Goal: Task Accomplishment & Management: Complete application form

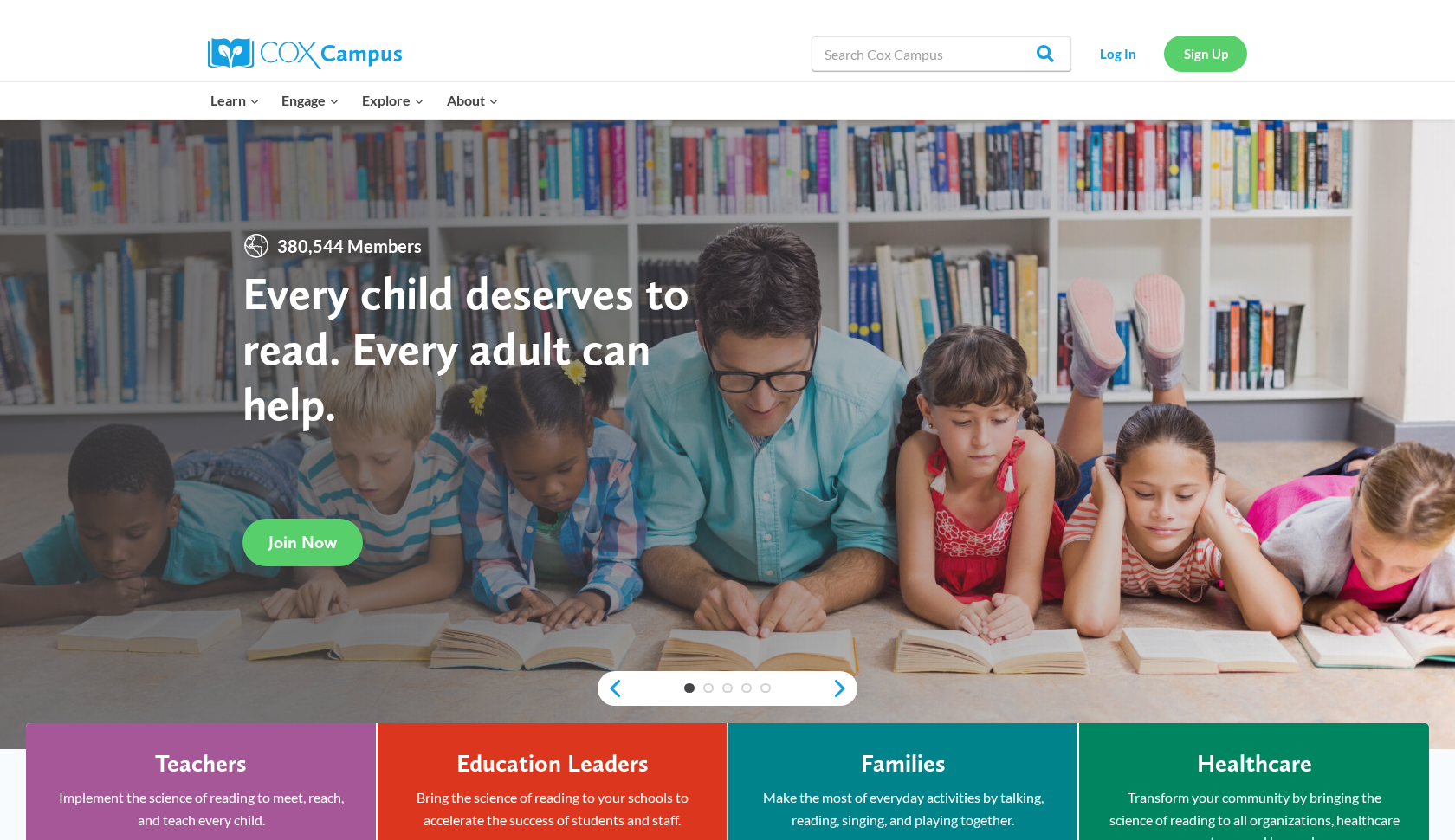
click at [1191, 52] on link "Sign Up" at bounding box center [1206, 52] width 83 height 35
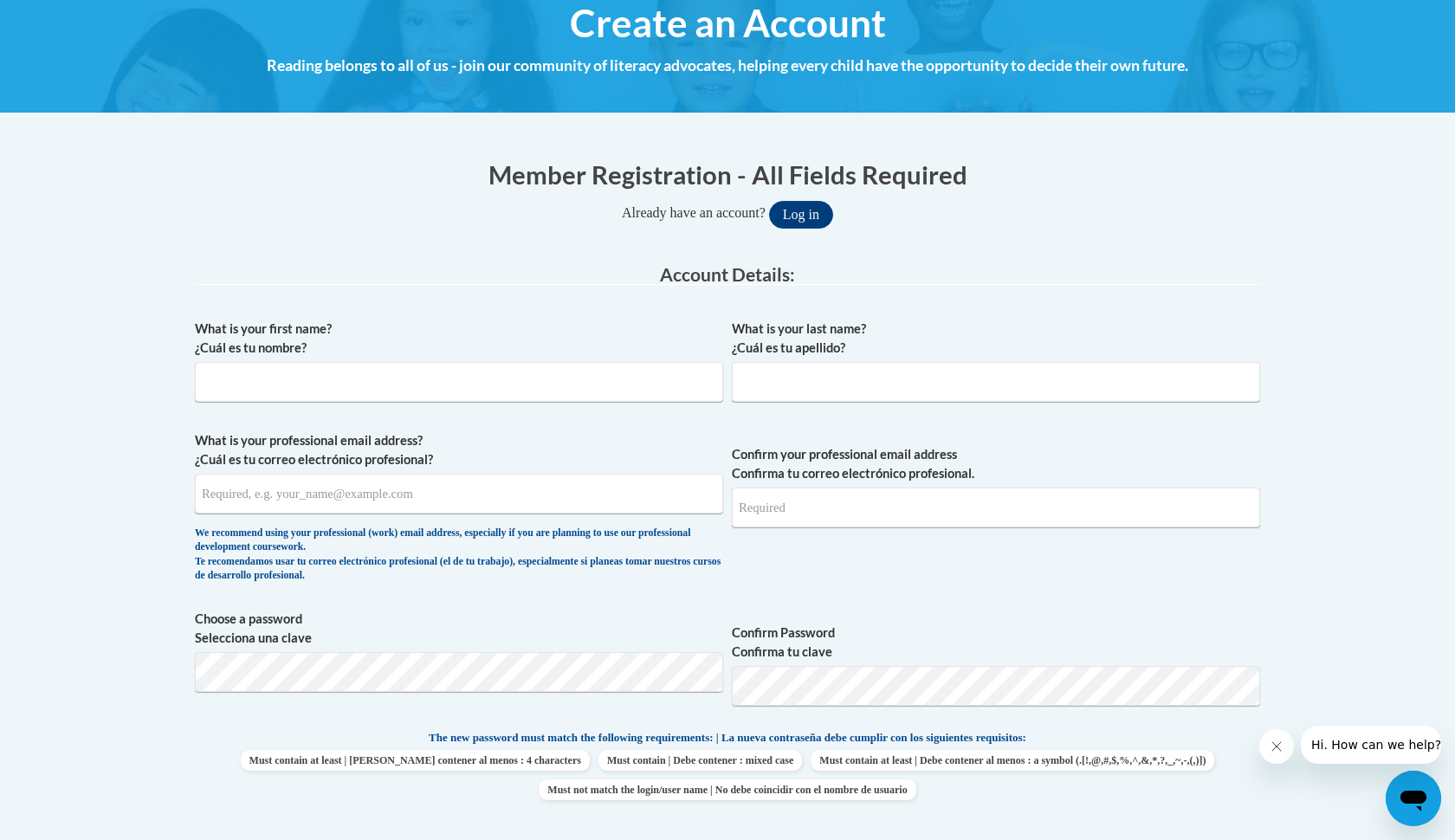
scroll to position [255, 0]
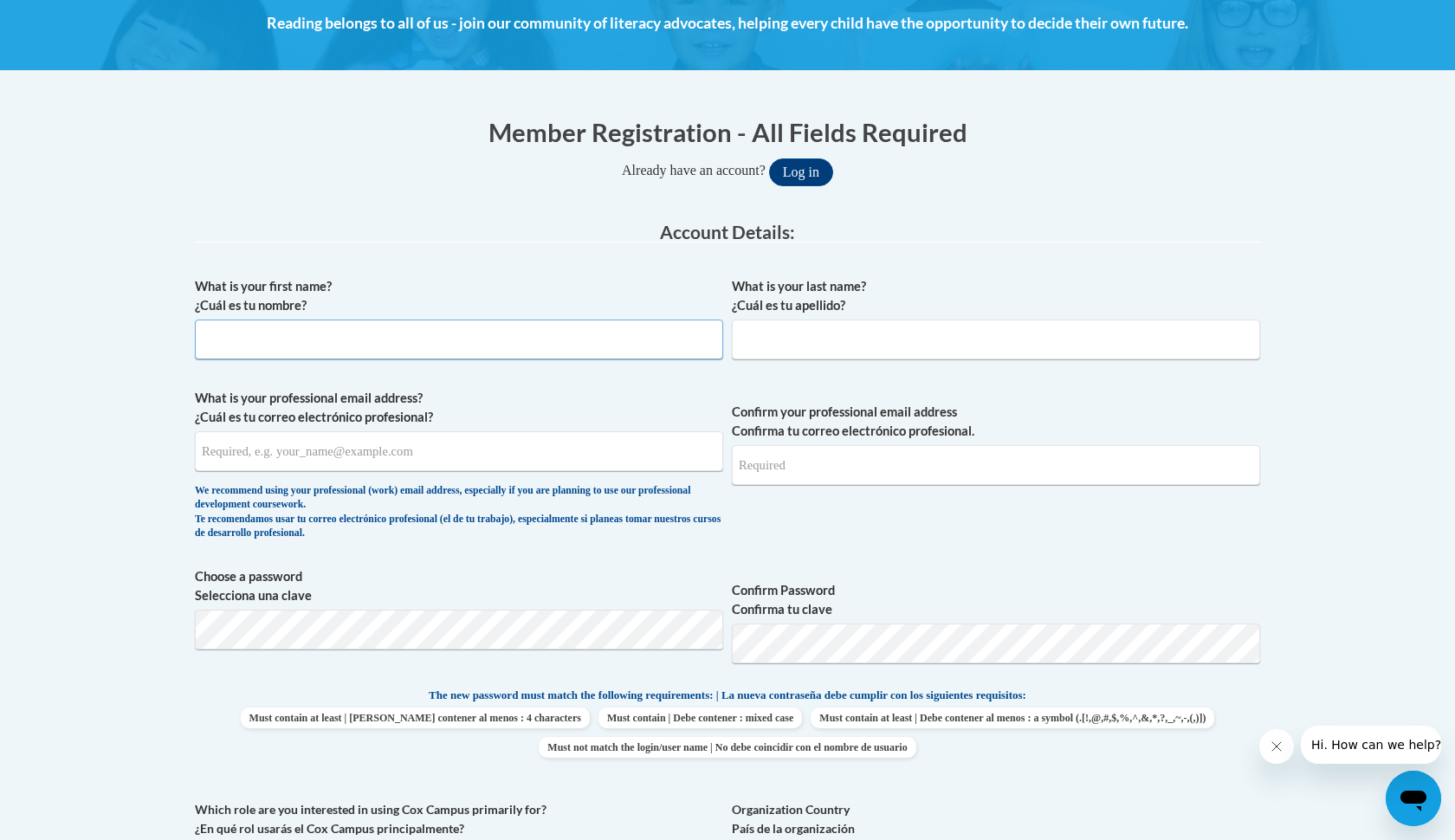
type input "[PERSON_NAME]"
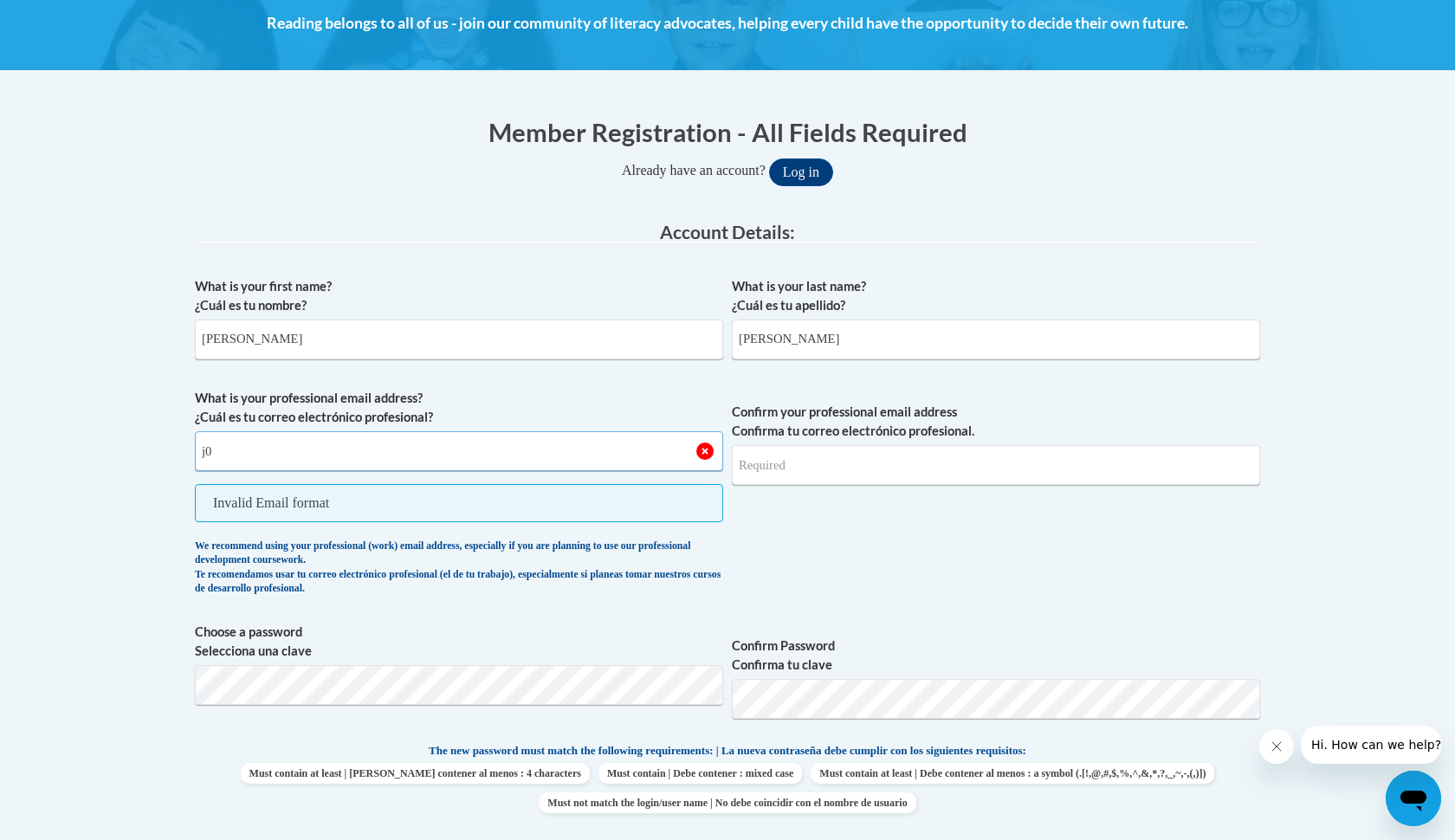
type input "j"
type input "[EMAIL_ADDRESS][DOMAIN_NAME]"
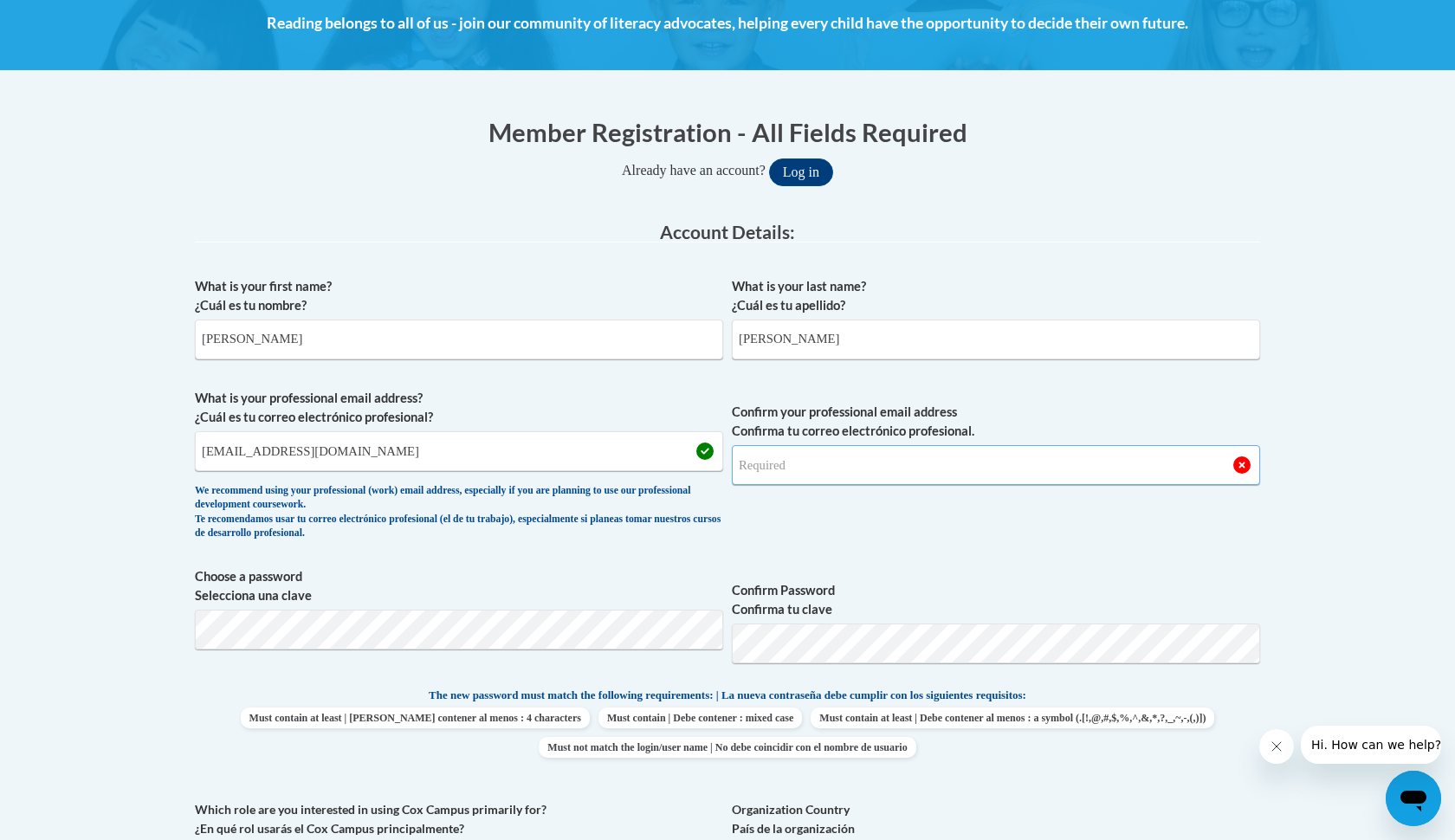
type input "[EMAIL_ADDRESS][DOMAIN_NAME]"
drag, startPoint x: 404, startPoint y: 466, endPoint x: 92, endPoint y: 410, distance: 317.0
click at [92, 410] on body "This site uses cookies to help improve your learning experience. By continuing …" at bounding box center [728, 802] width 1455 height 2114
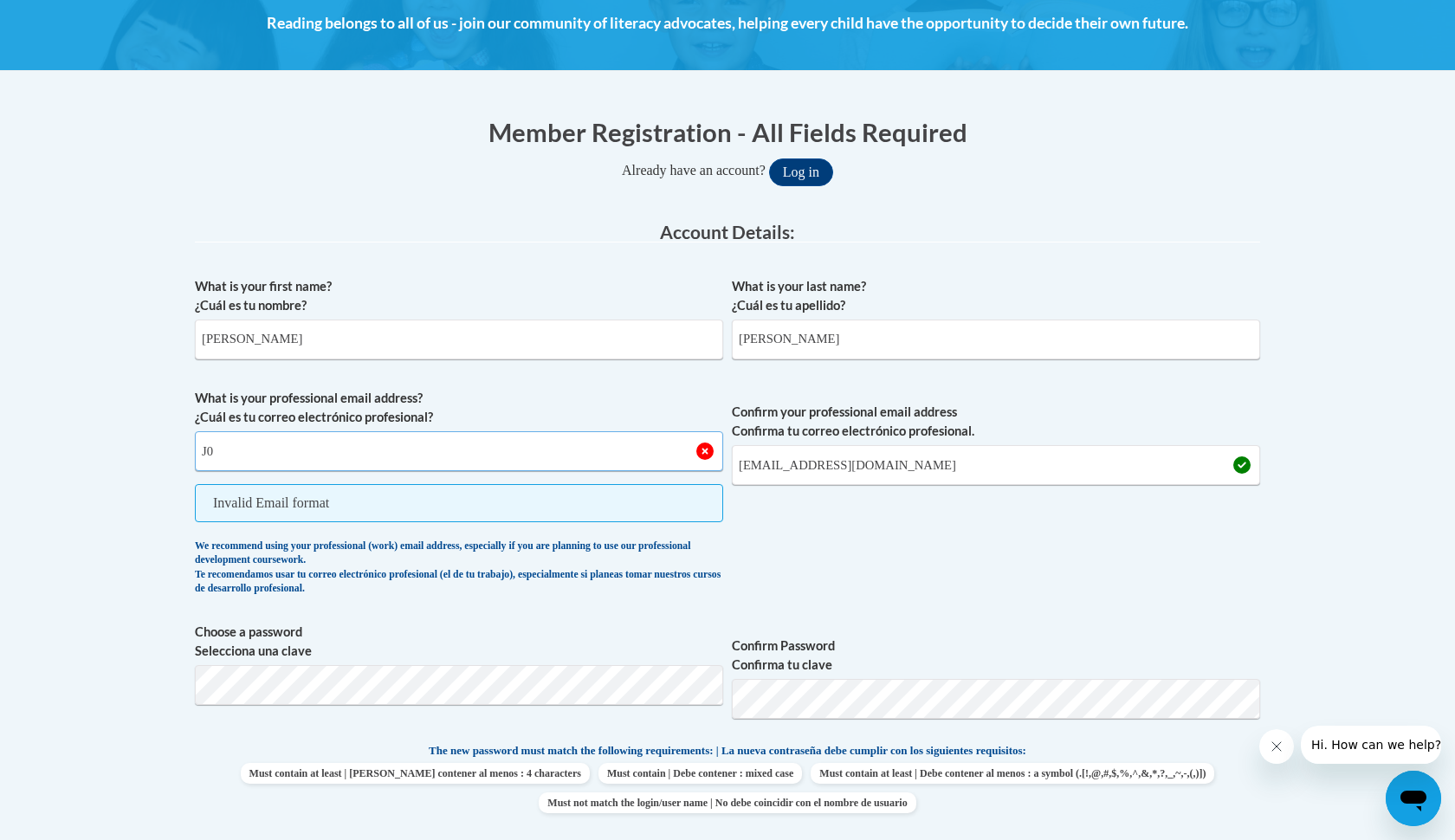
type input "J"
paste input "If I were a children’s book, I would be The Little Engine That Could by [PERSON…"
click at [700, 450] on input "If I were a children’s book, I would be The Little Engine That Could by [PERSON…" at bounding box center [459, 451] width 529 height 40
click at [708, 451] on input "If I were a children’s book, I would be The Little Engine That Could by [PERSON…" at bounding box center [459, 451] width 529 height 40
drag, startPoint x: 674, startPoint y: 449, endPoint x: 265, endPoint y: 452, distance: 409.0
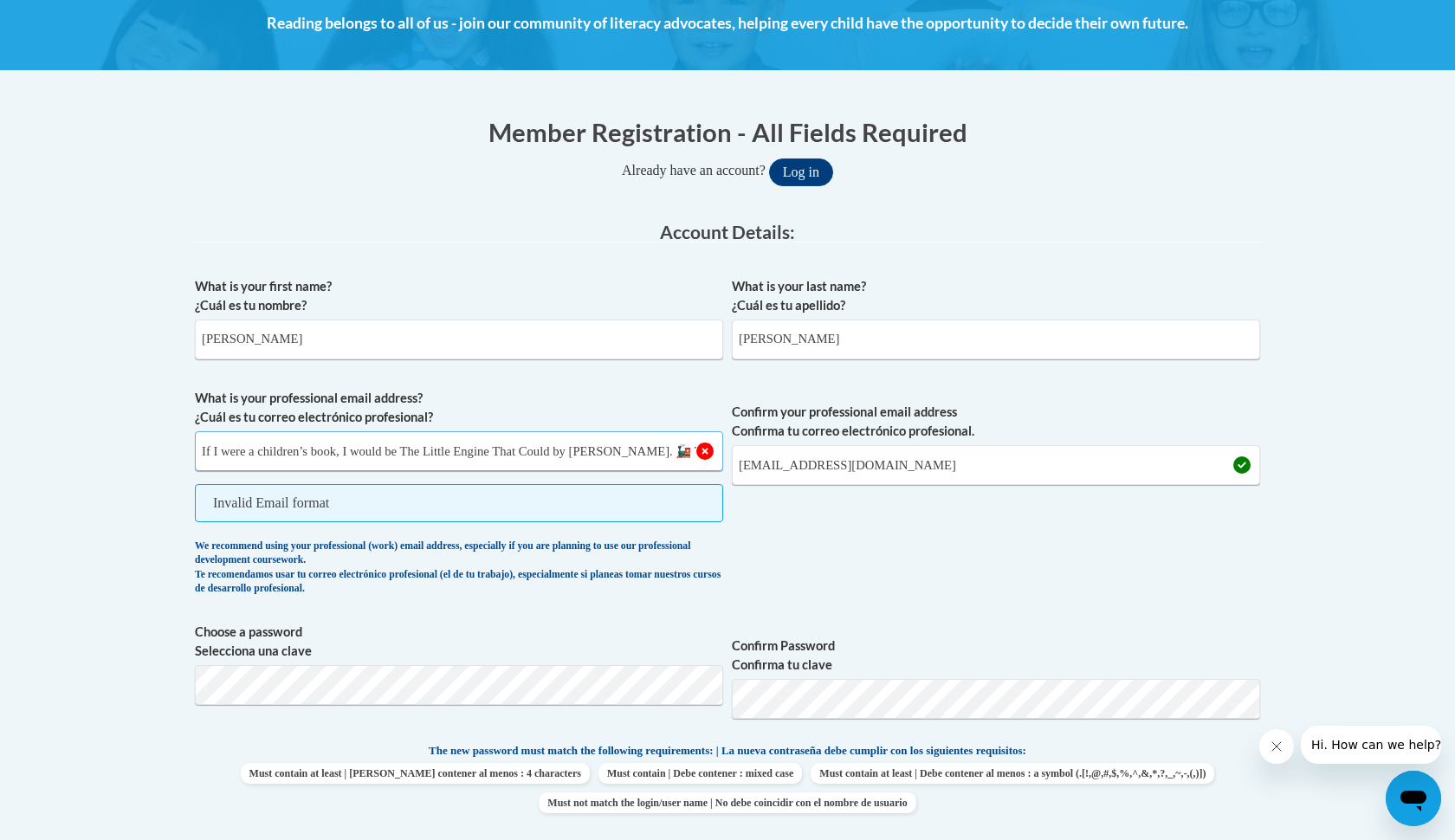
click at [265, 452] on input "If I were a children’s book, I would be The Little Engine That Could by [PERSON…" at bounding box center [459, 451] width 529 height 40
type input "If I were a children’s book, I would be The Little Engine That Could by [PERSON…"
drag, startPoint x: 671, startPoint y: 444, endPoint x: 47, endPoint y: 426, distance: 624.3
click at [47, 426] on body "This site uses cookies to help improve your learning experience. By continuing …" at bounding box center [728, 829] width 1455 height 2169
click at [496, 445] on input "[EMAIL_ADDRESS][DOMAIN_NAME]" at bounding box center [459, 451] width 529 height 40
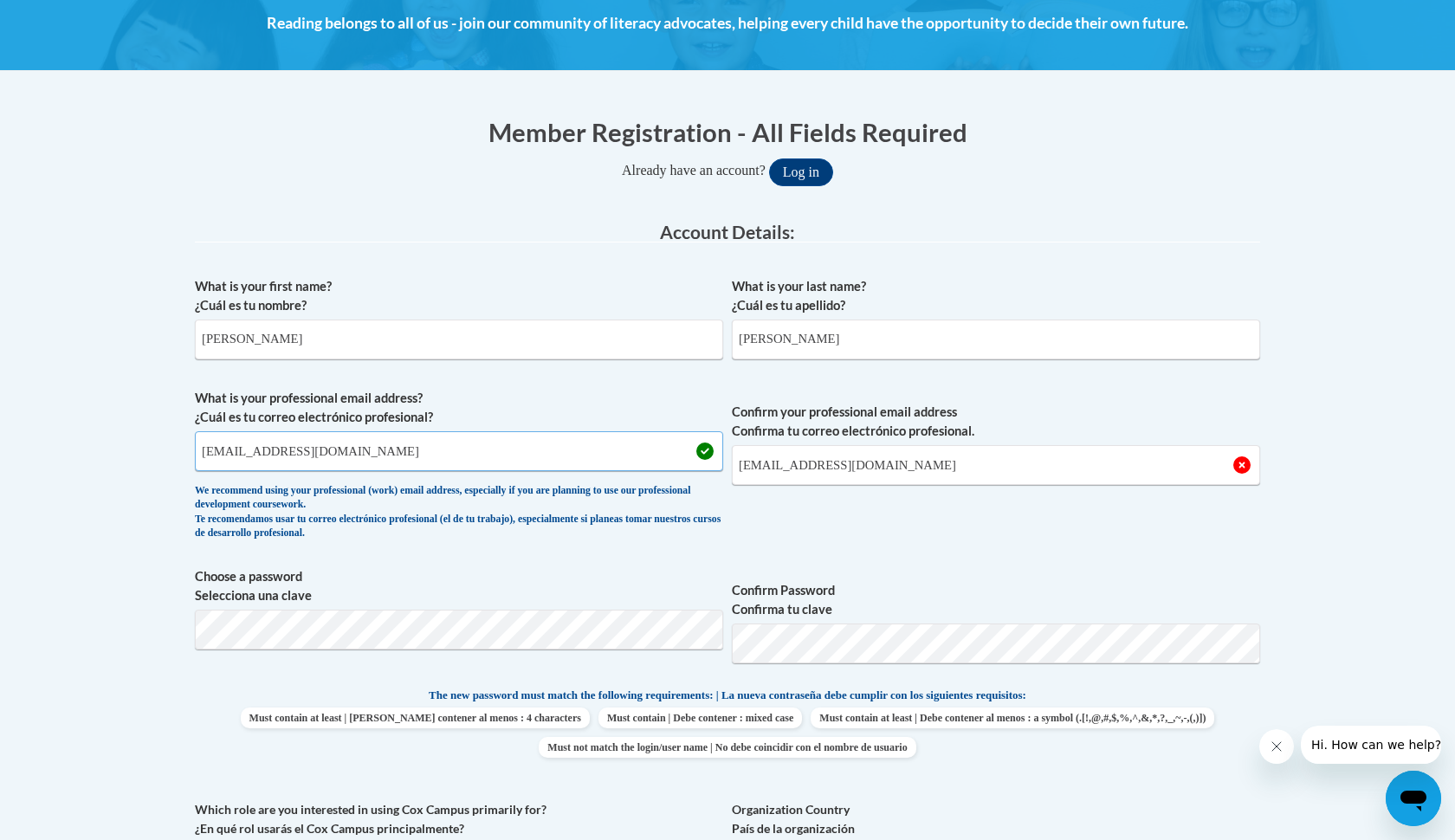
click at [388, 458] on input "[EMAIL_ADDRESS][DOMAIN_NAME]" at bounding box center [459, 451] width 529 height 40
type input "[EMAIL_ADDRESS][DOMAIN_NAME]"
drag, startPoint x: 928, startPoint y: 475, endPoint x: 536, endPoint y: 454, distance: 392.6
click at [536, 454] on span "What is your professional email address? ¿Cuál es tu correo electrónico profesi…" at bounding box center [728, 468] width 1065 height 160
type input "[EMAIL_ADDRESS][DOMAIN_NAME]"
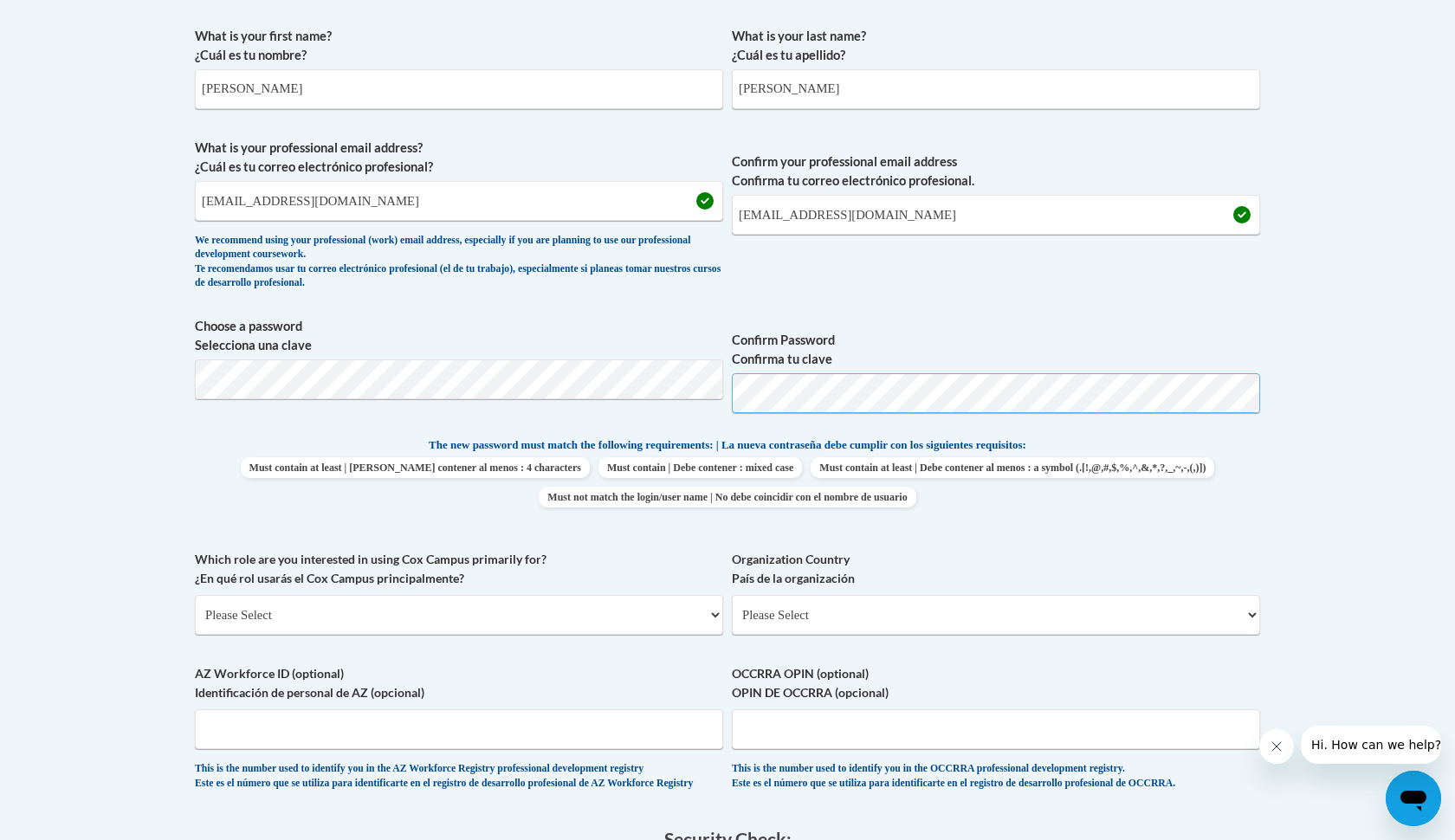
scroll to position [508, 0]
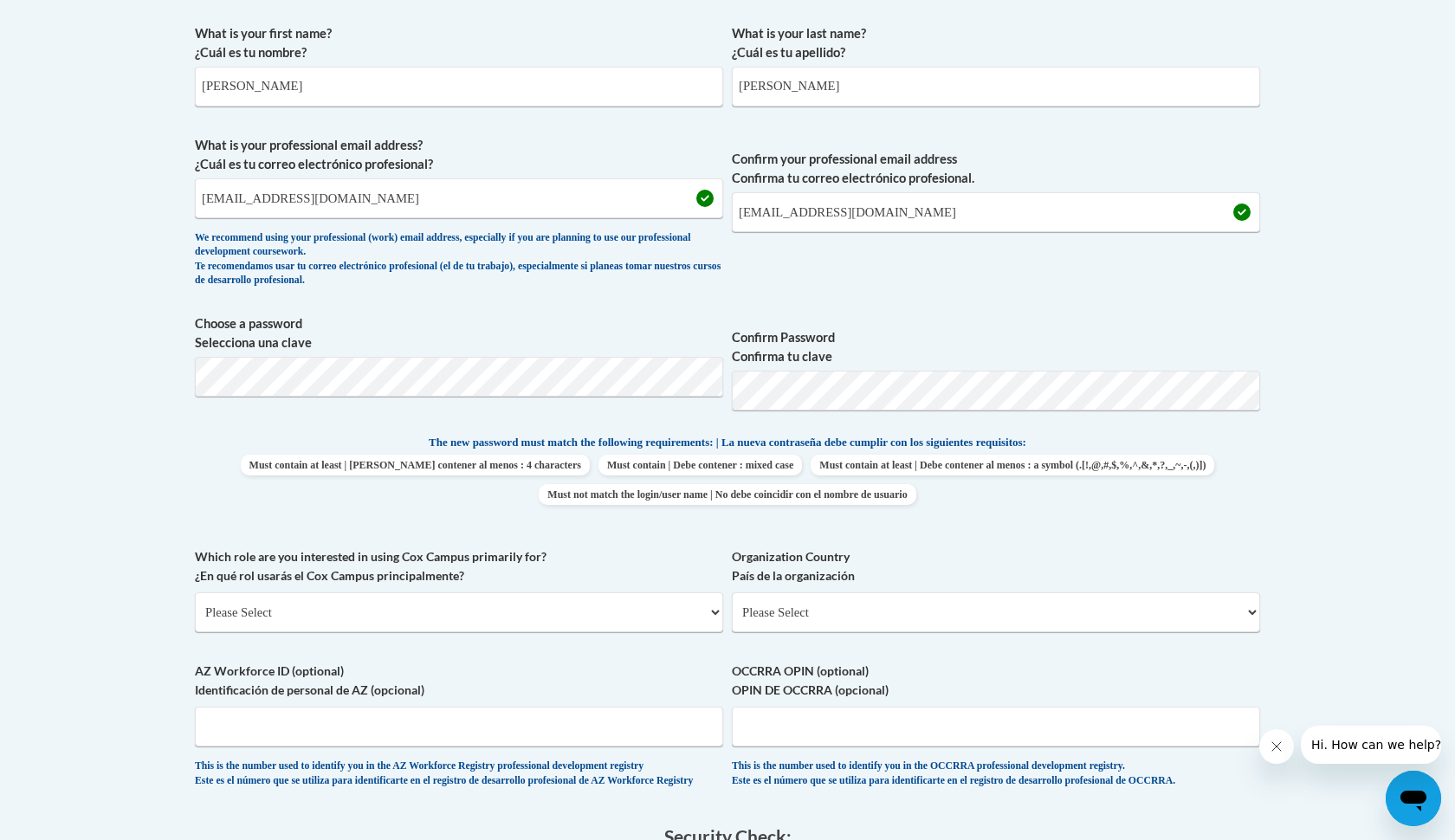
click at [669, 565] on label "Which role are you interested in using [PERSON_NAME] Campus primarily for? ¿En …" at bounding box center [459, 566] width 529 height 38
click at [669, 593] on select "Please Select College/University | Colegio/Universidad Community/Nonprofit Part…" at bounding box center [459, 612] width 529 height 40
click at [719, 383] on span "Choose a password Selecciona una clave Confirm Password Confirma tu clave" at bounding box center [728, 369] width 1065 height 110
click at [646, 417] on span "Choose a password Selecciona una clave" at bounding box center [459, 369] width 529 height 110
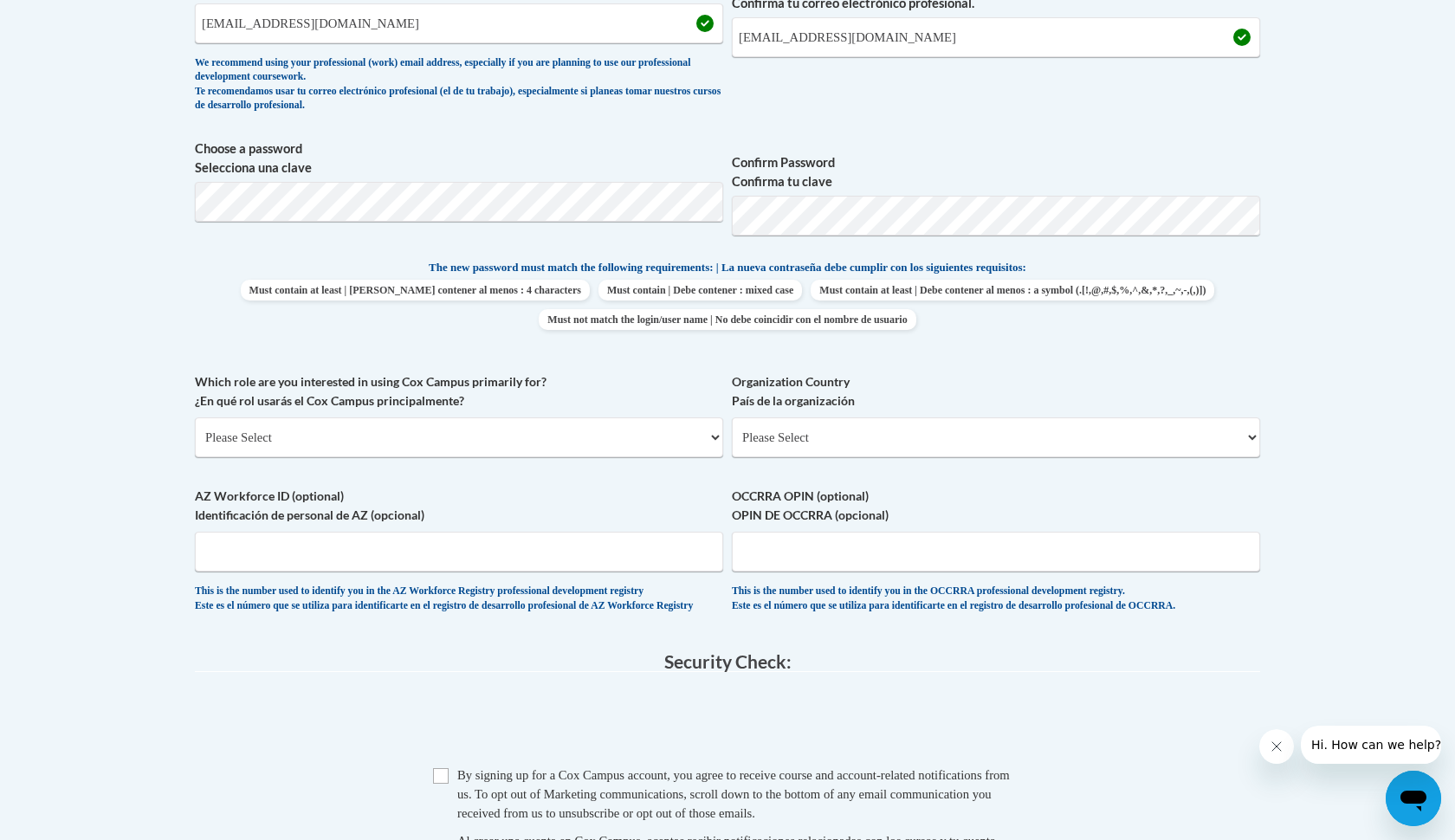
scroll to position [683, 0]
select select "5a18ea06-2b54-4451-96f2-d152daf9eac5"
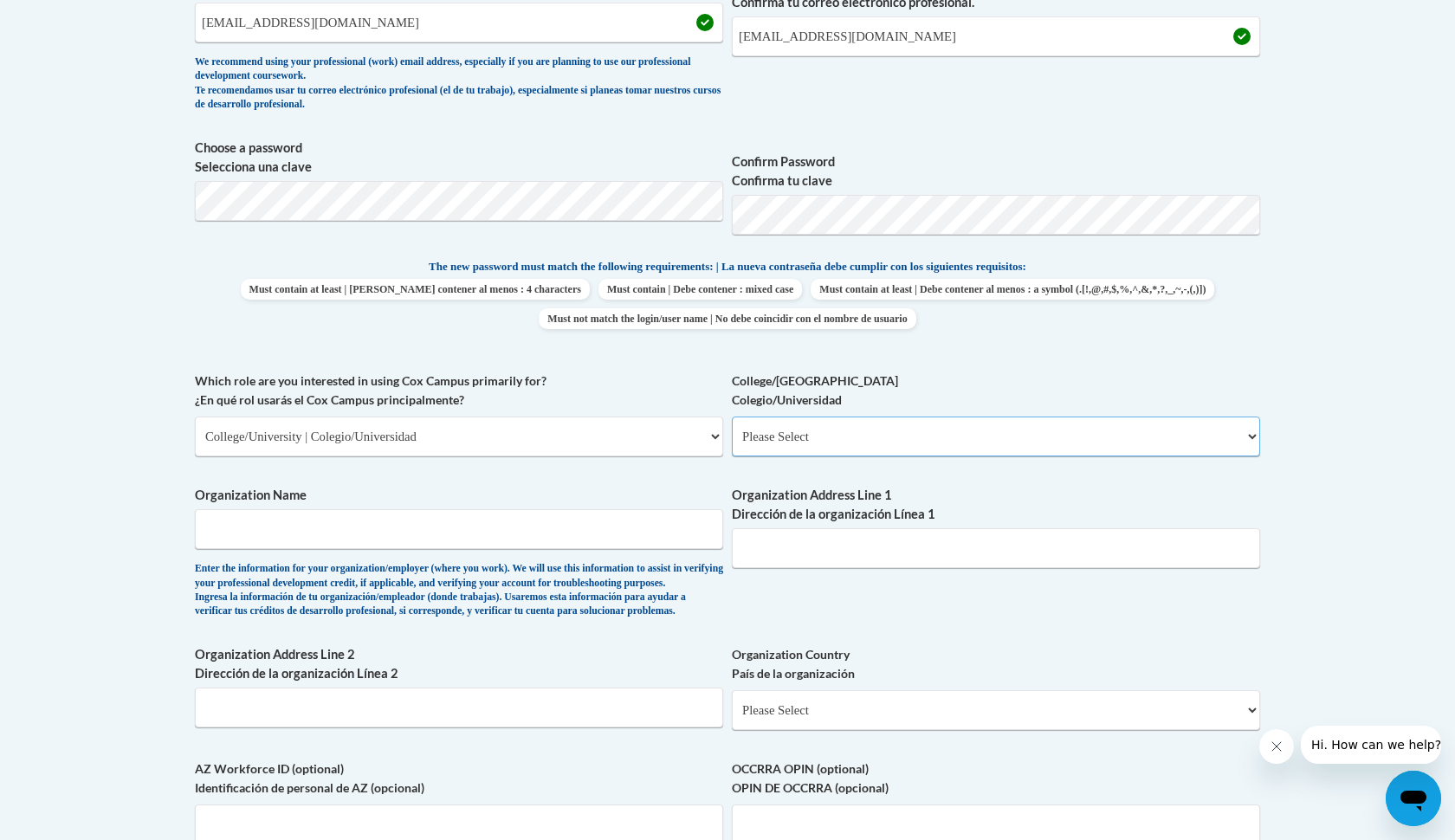
select select "99b32b07-cffc-426c-8bf6-0cd77760d84b"
type input "[PERSON_NAME][GEOGRAPHIC_DATA]"
click at [844, 555] on div "Organization Address Line 1 Dirección de la organización Línea 1" at bounding box center [996, 533] width 529 height 95
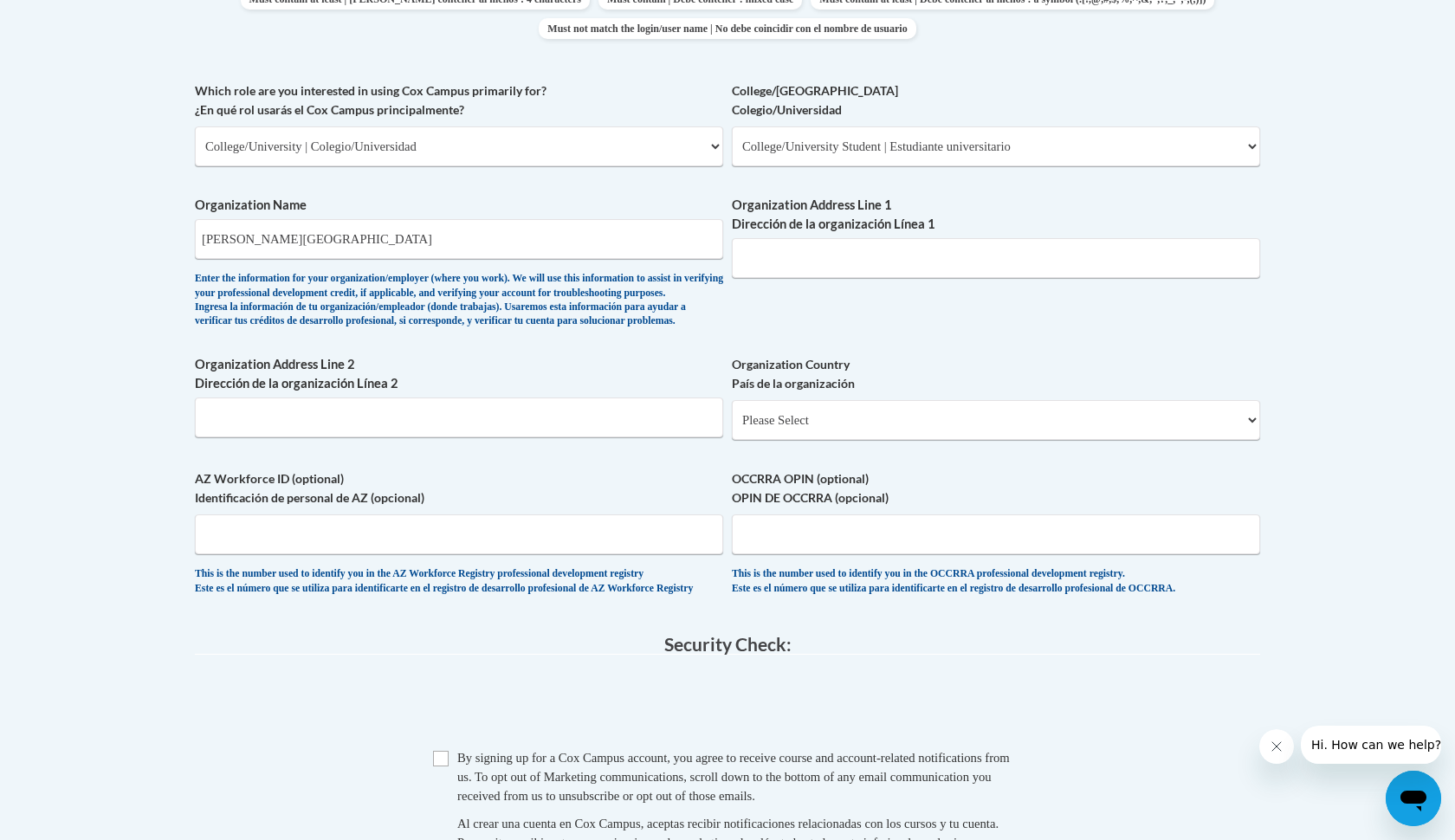
scroll to position [976, 0]
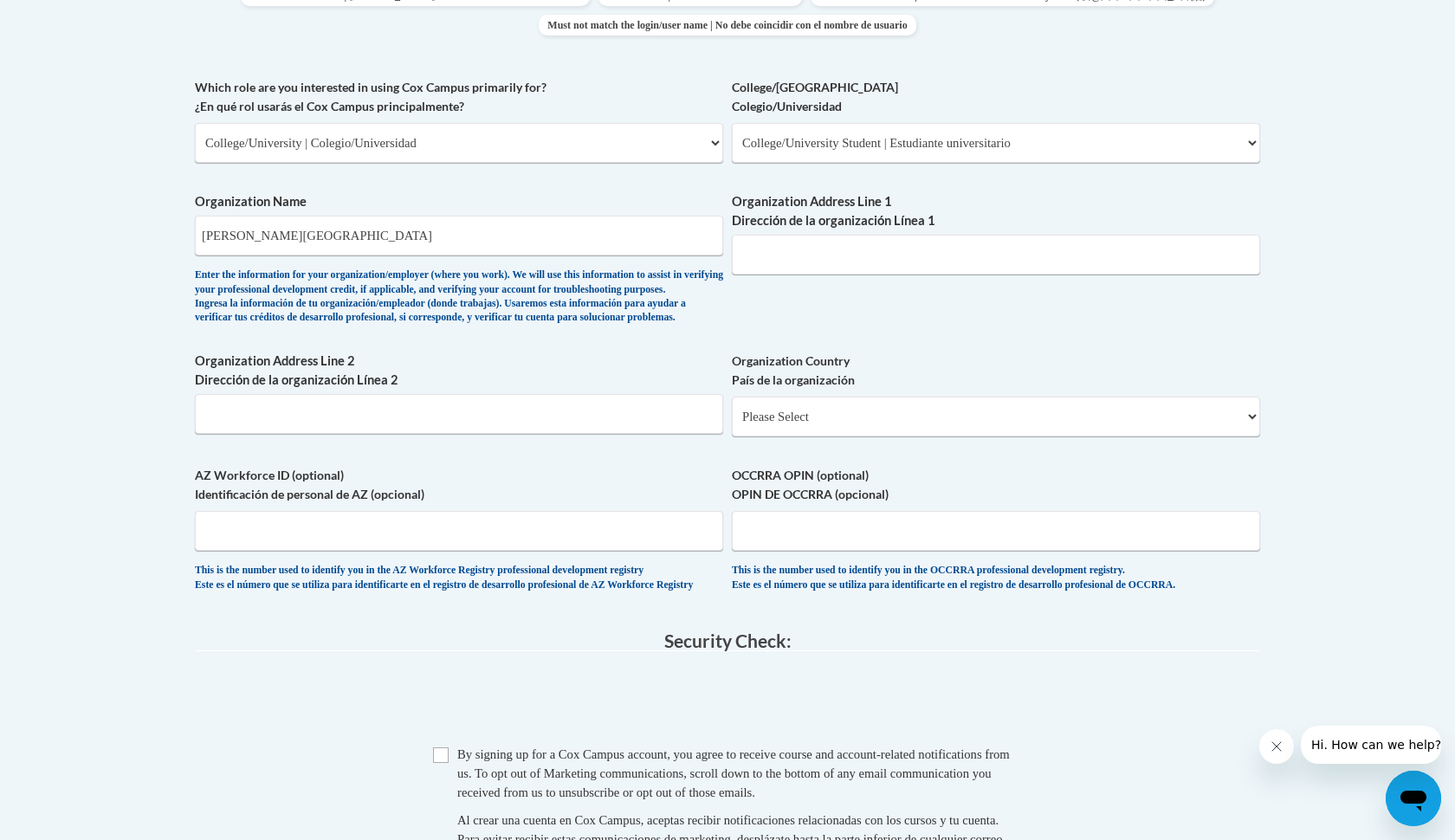
click at [438, 762] on input "Checkbox" at bounding box center [440, 754] width 15 height 15
checkbox input "true"
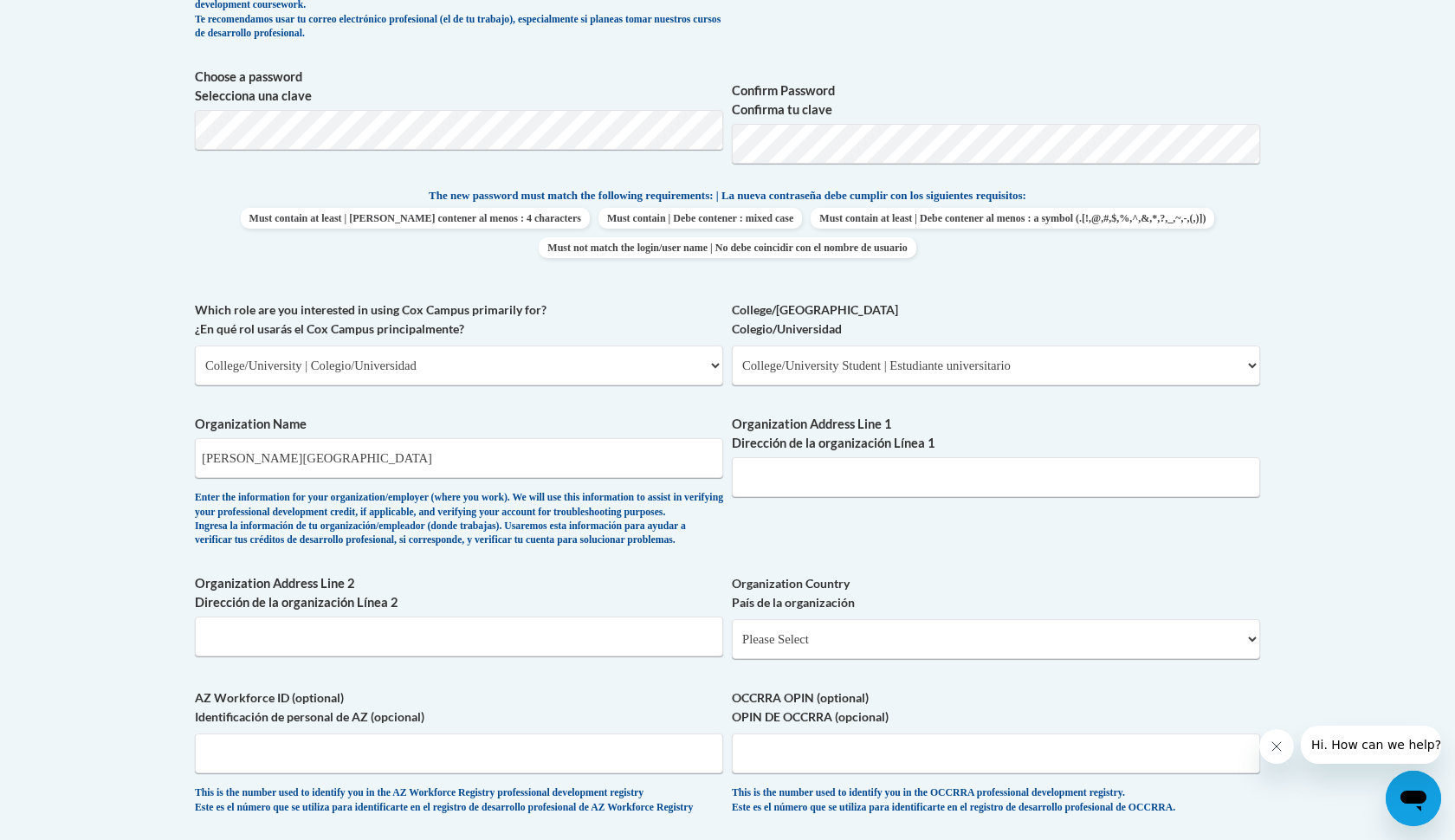
scroll to position [730, 0]
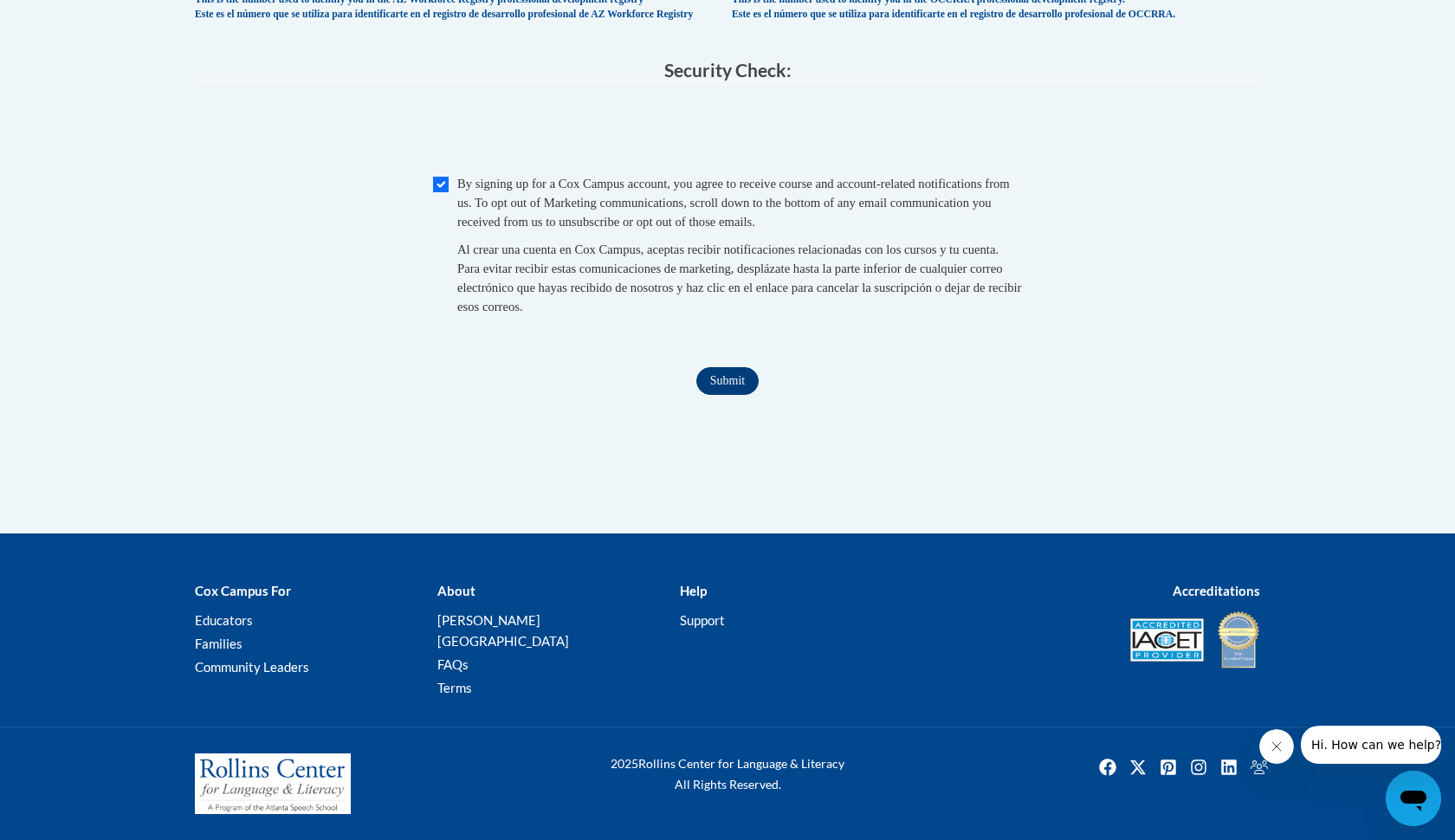
click at [734, 395] on input "Submit" at bounding box center [728, 380] width 62 height 28
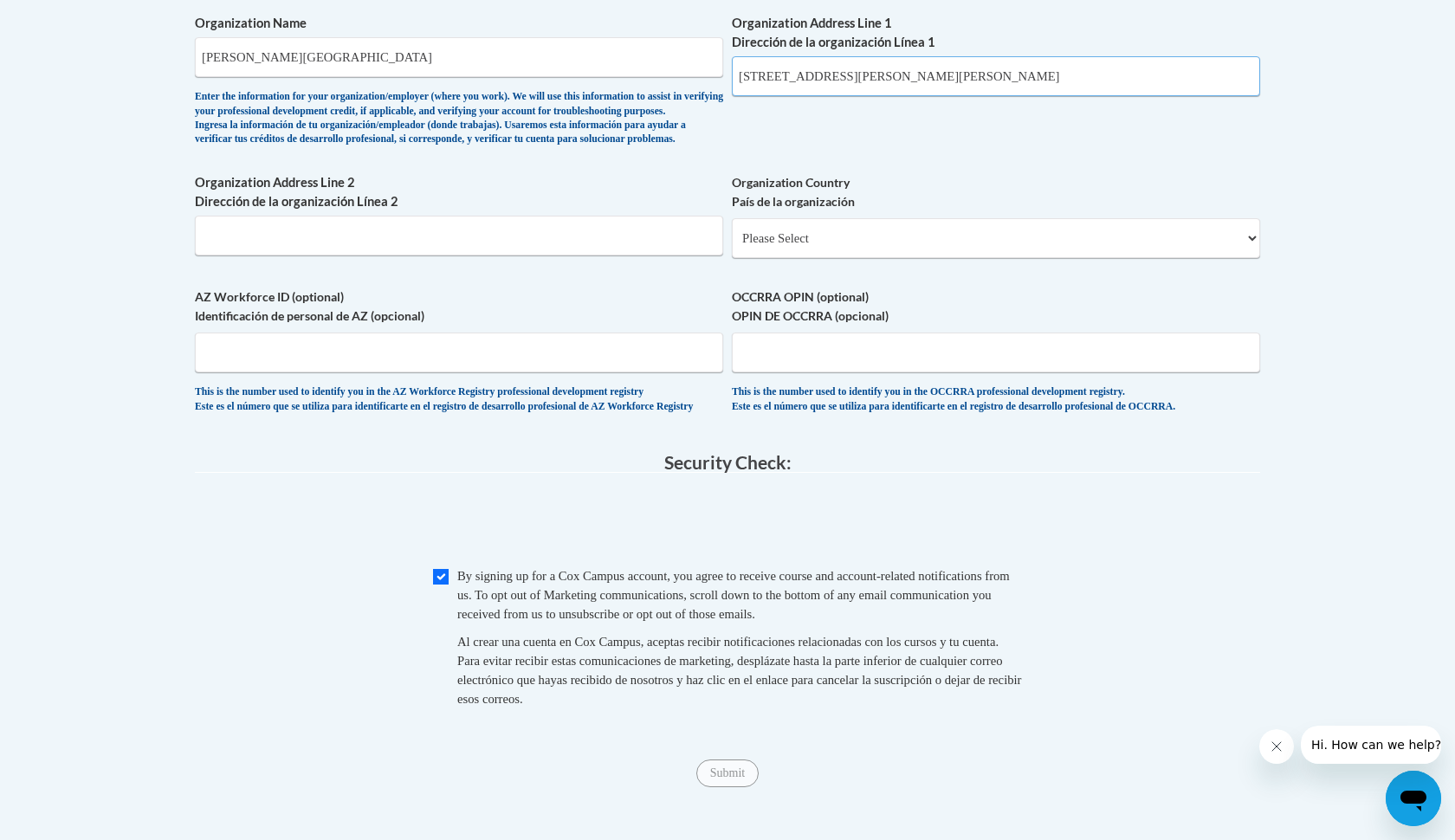
scroll to position [1156, 0]
type input "[STREET_ADDRESS][PERSON_NAME][PERSON_NAME]"
click at [720, 786] on input "Submit" at bounding box center [728, 772] width 62 height 28
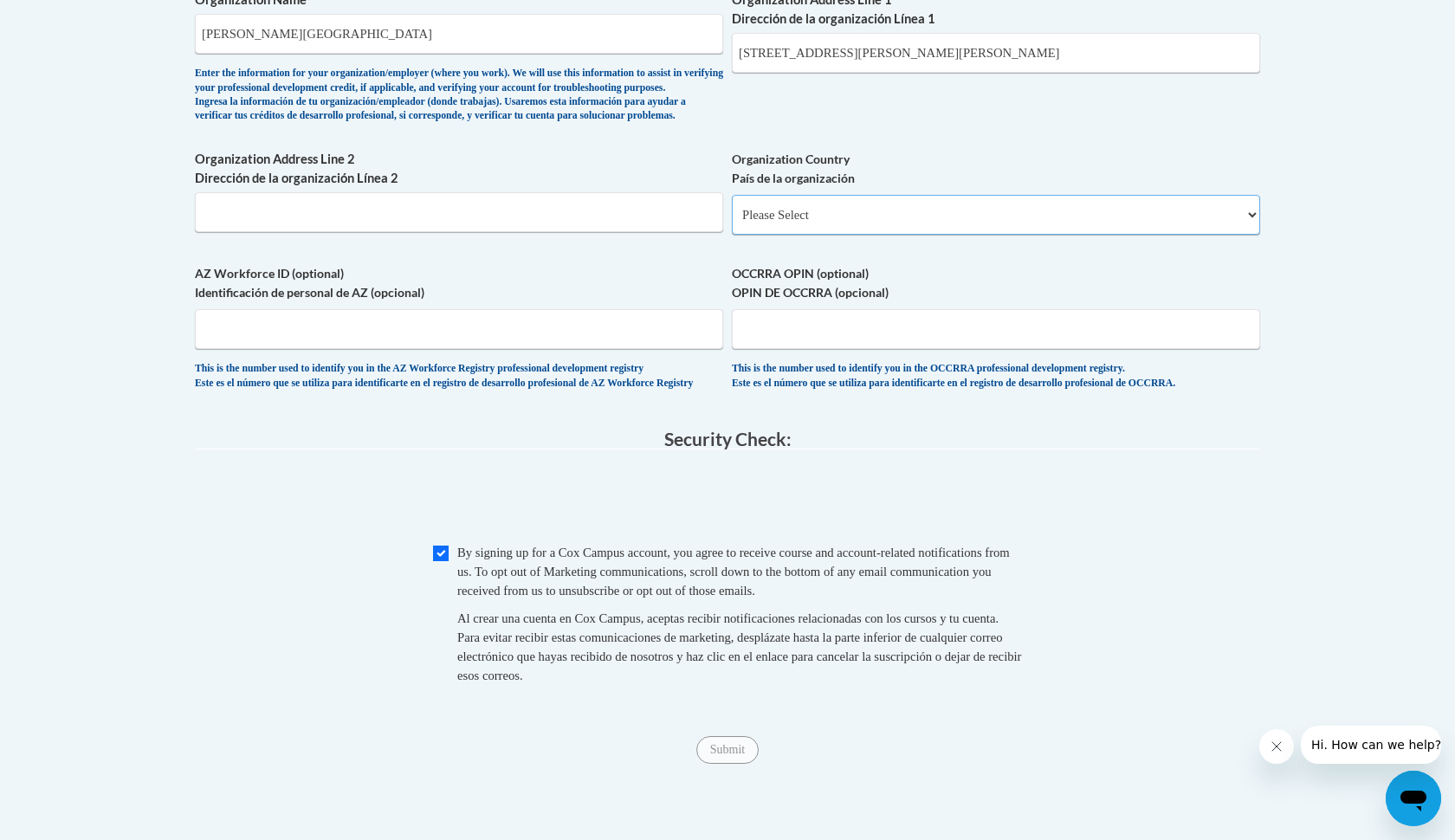
scroll to position [1163, 0]
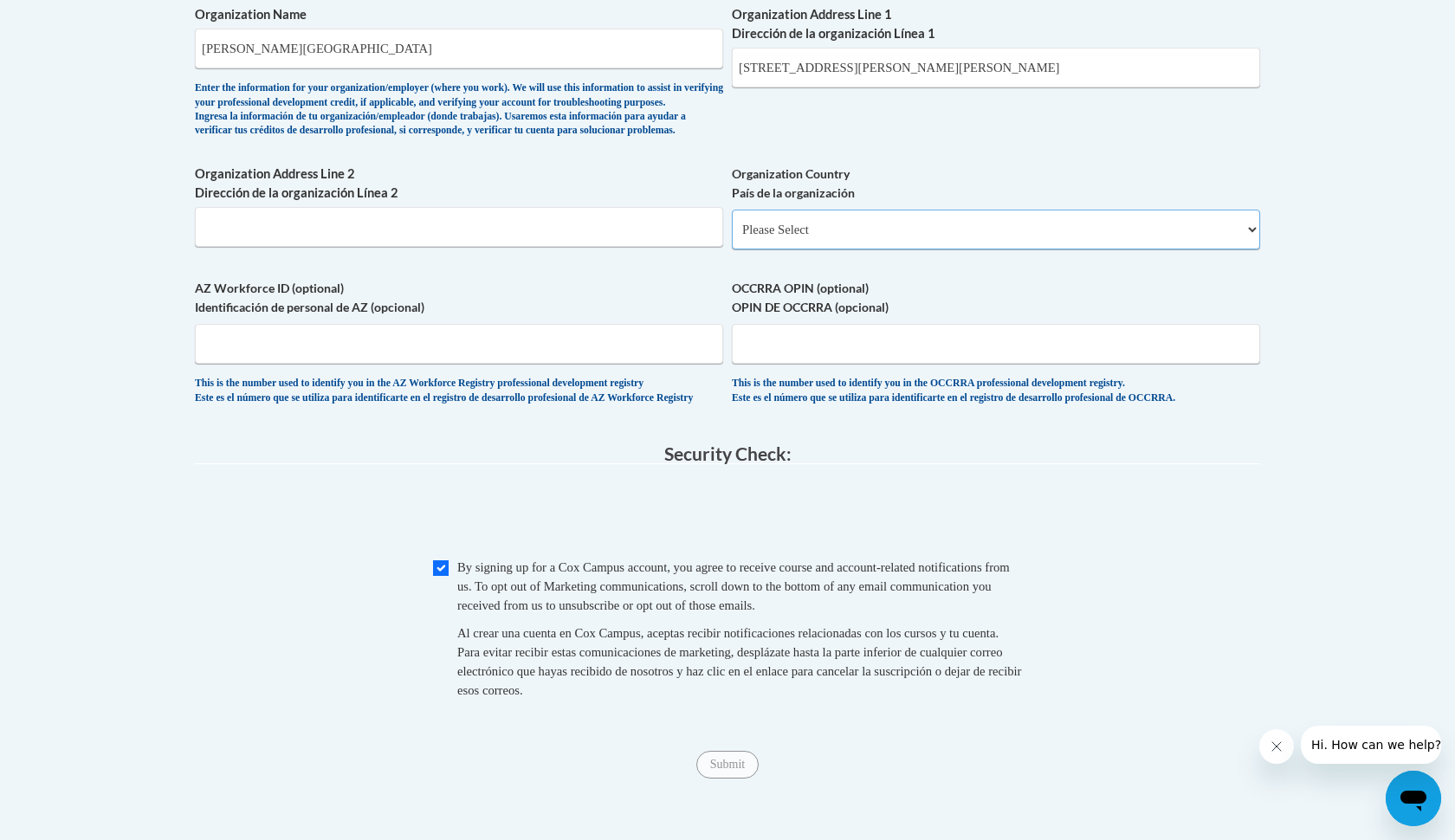
select select "ad49bcad-a171-4b2e-b99c-48b446064914"
select select
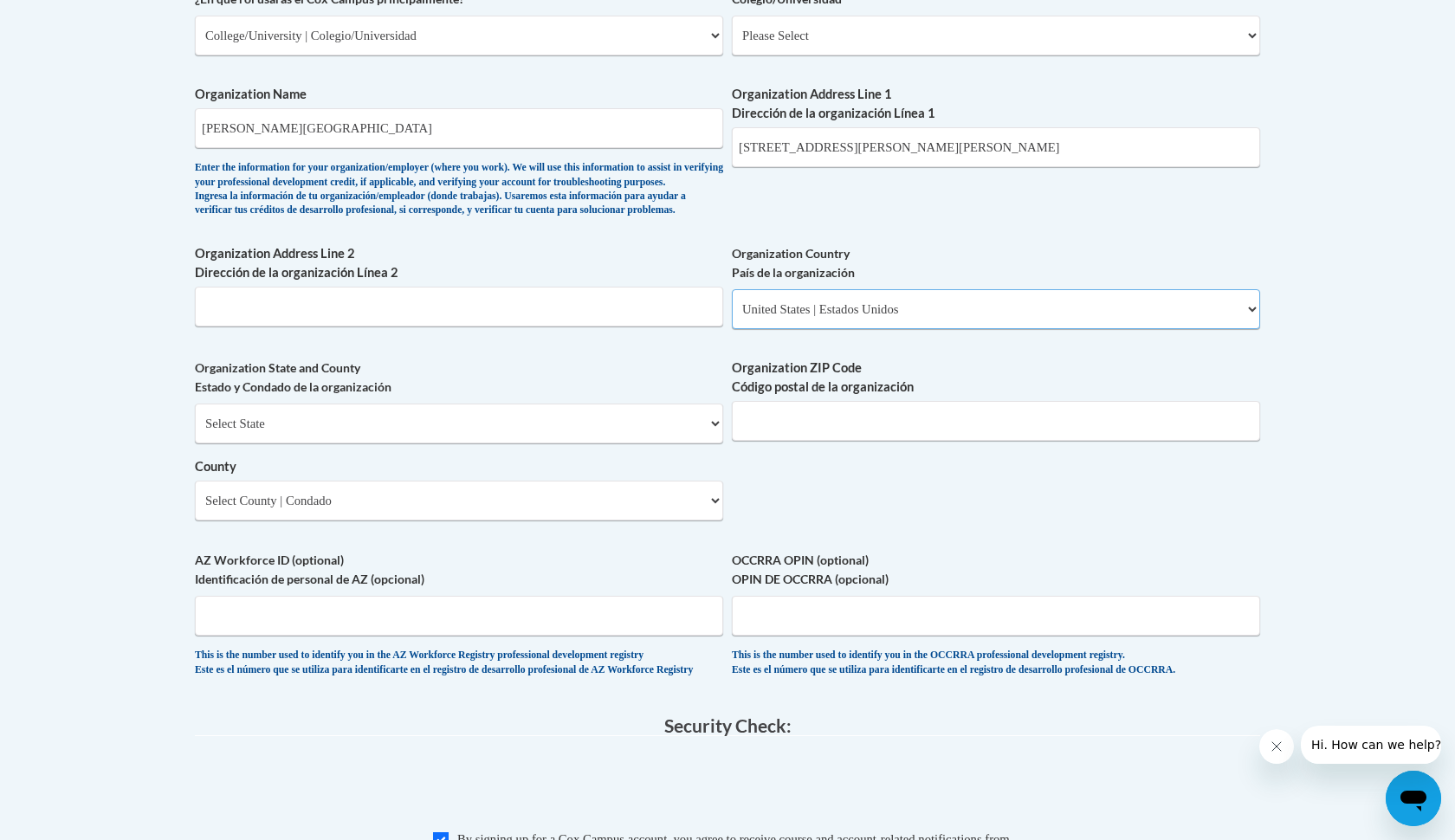
scroll to position [1084, 0]
select select "[US_STATE]"
select select "[PERSON_NAME]"
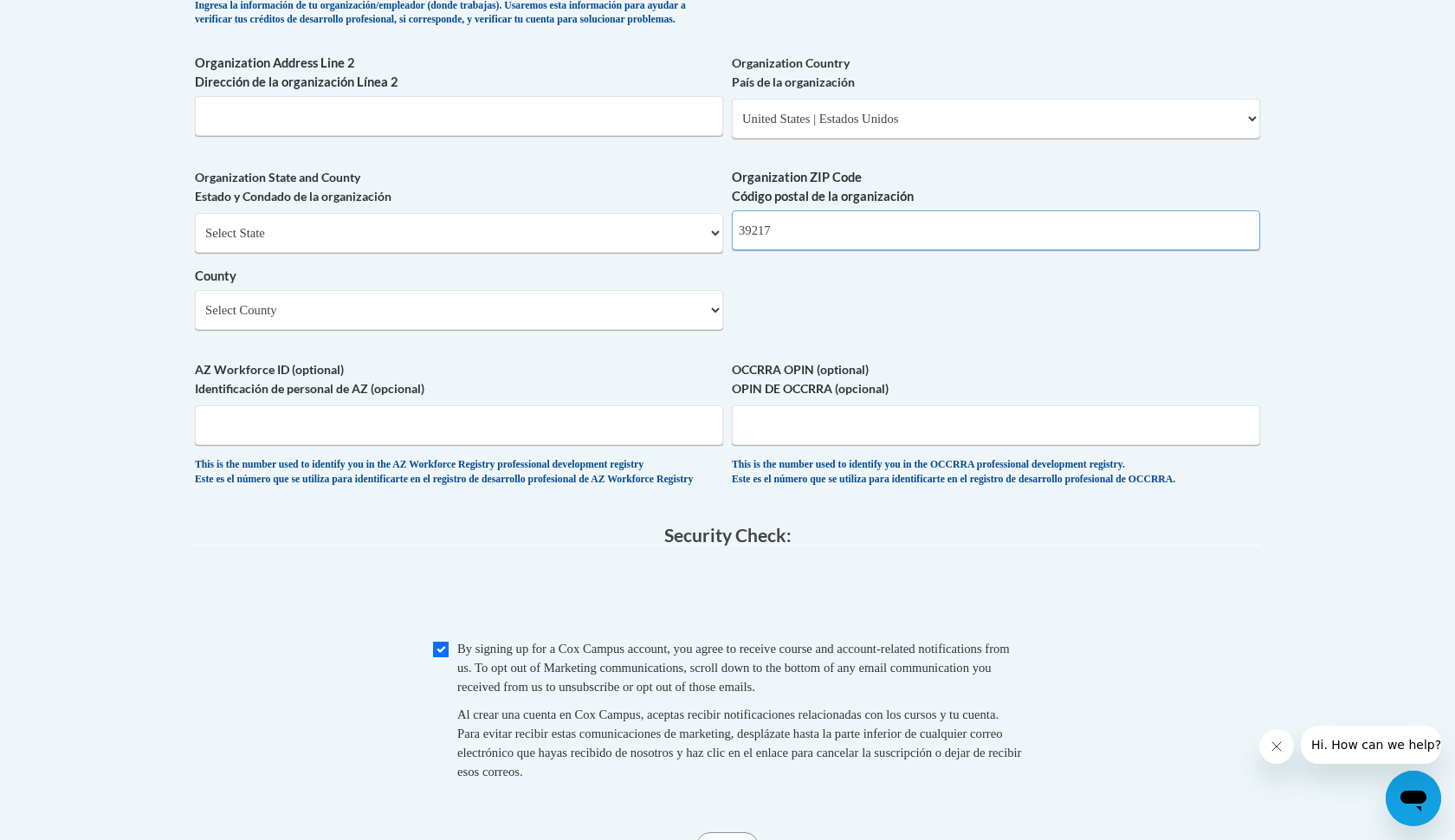
scroll to position [1267, 0]
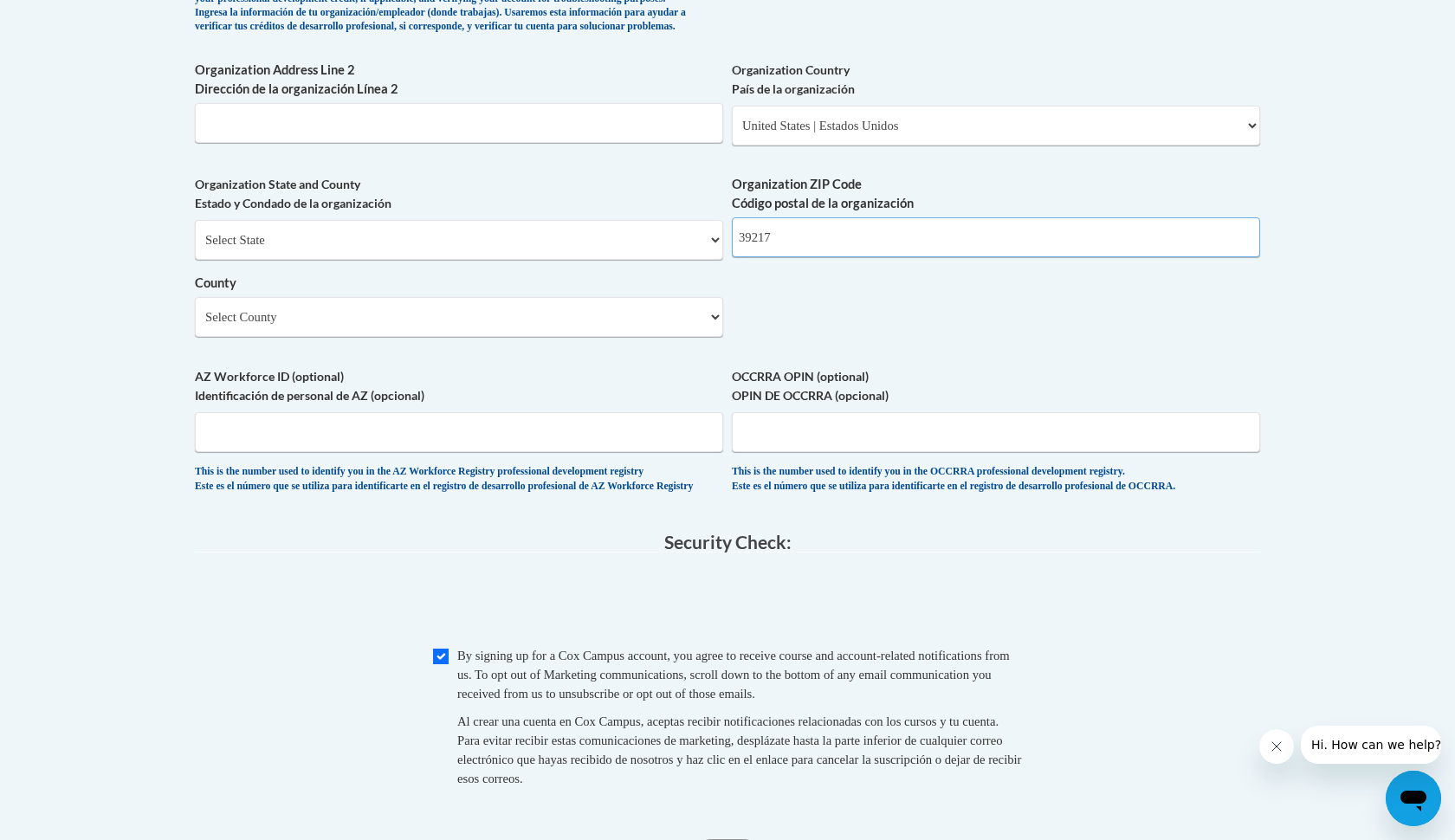
type input "39217"
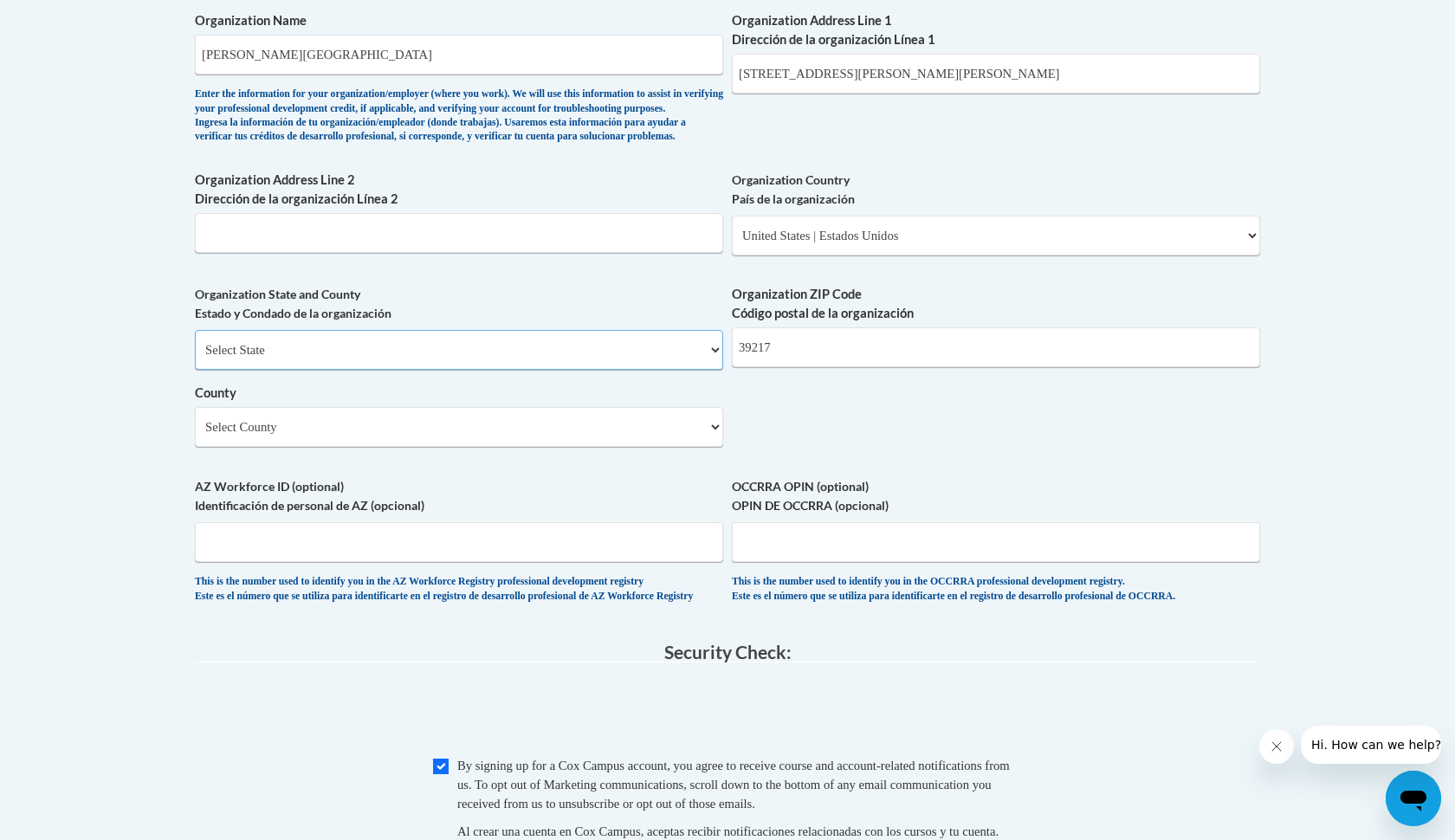
scroll to position [1146, 0]
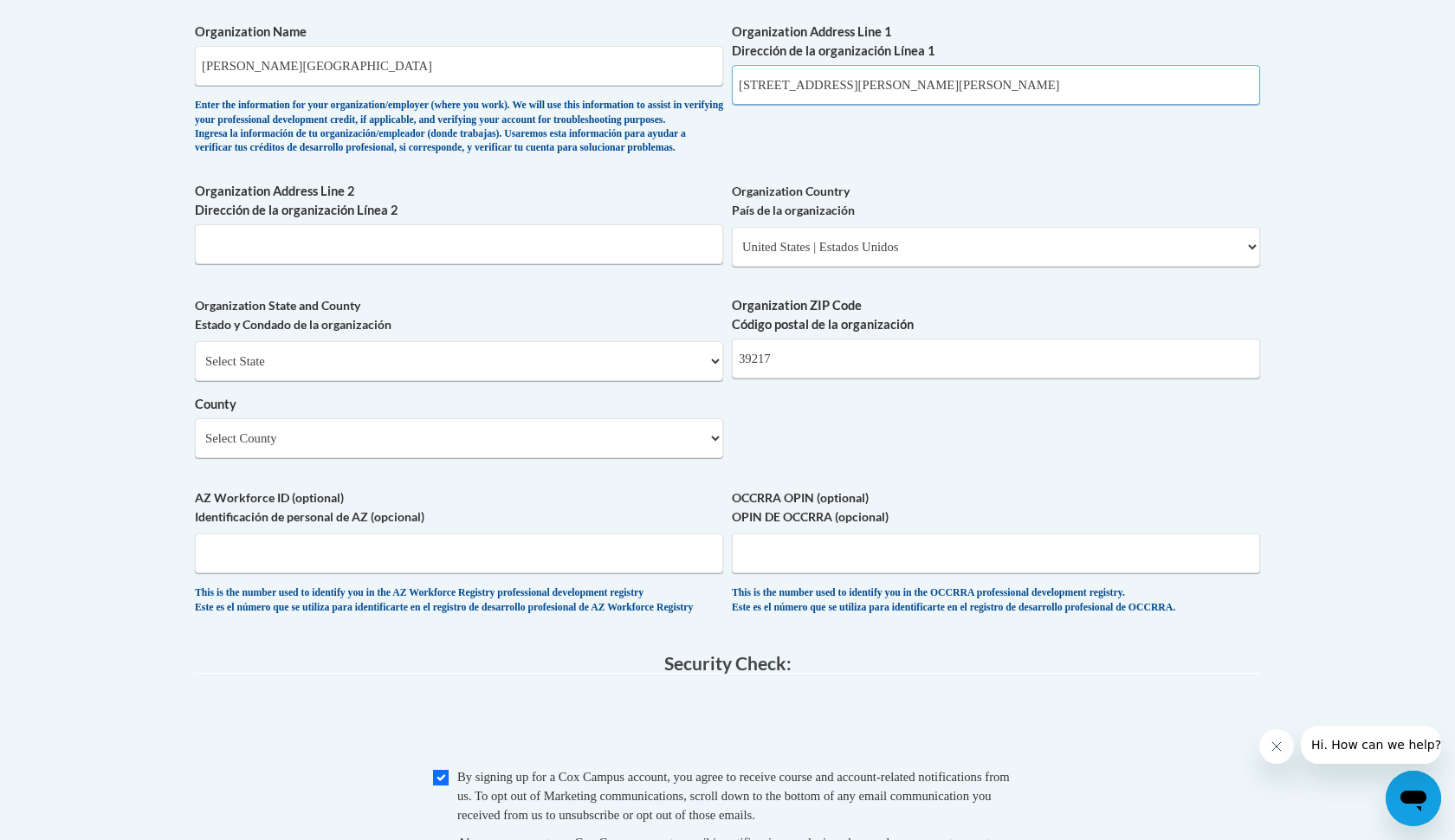
drag, startPoint x: 997, startPoint y: 70, endPoint x: 750, endPoint y: 53, distance: 247.6
click at [750, 65] on input "[STREET_ADDRESS][PERSON_NAME][PERSON_NAME]" at bounding box center [996, 85] width 529 height 40
click at [595, 249] on input "Organization Address Line 2 Dirección de la organización Línea 2" at bounding box center [459, 244] width 529 height 40
paste input "[STREET_ADDRESS][PERSON_NAME][PERSON_NAME]"
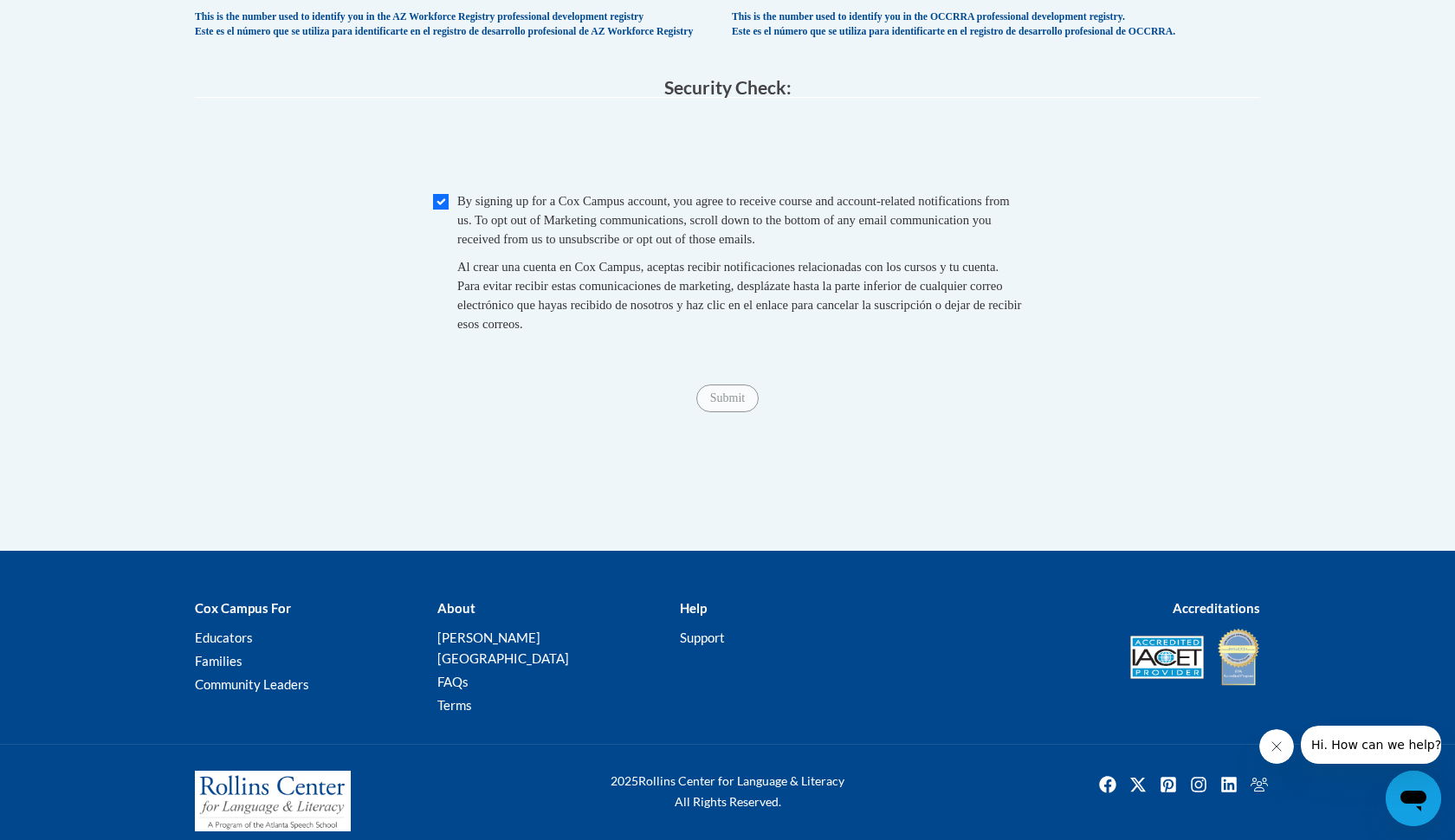
scroll to position [1721, 0]
type input "[STREET_ADDRESS][PERSON_NAME][PERSON_NAME]"
click at [581, 404] on div "Submit Submit" at bounding box center [728, 399] width 1065 height 28
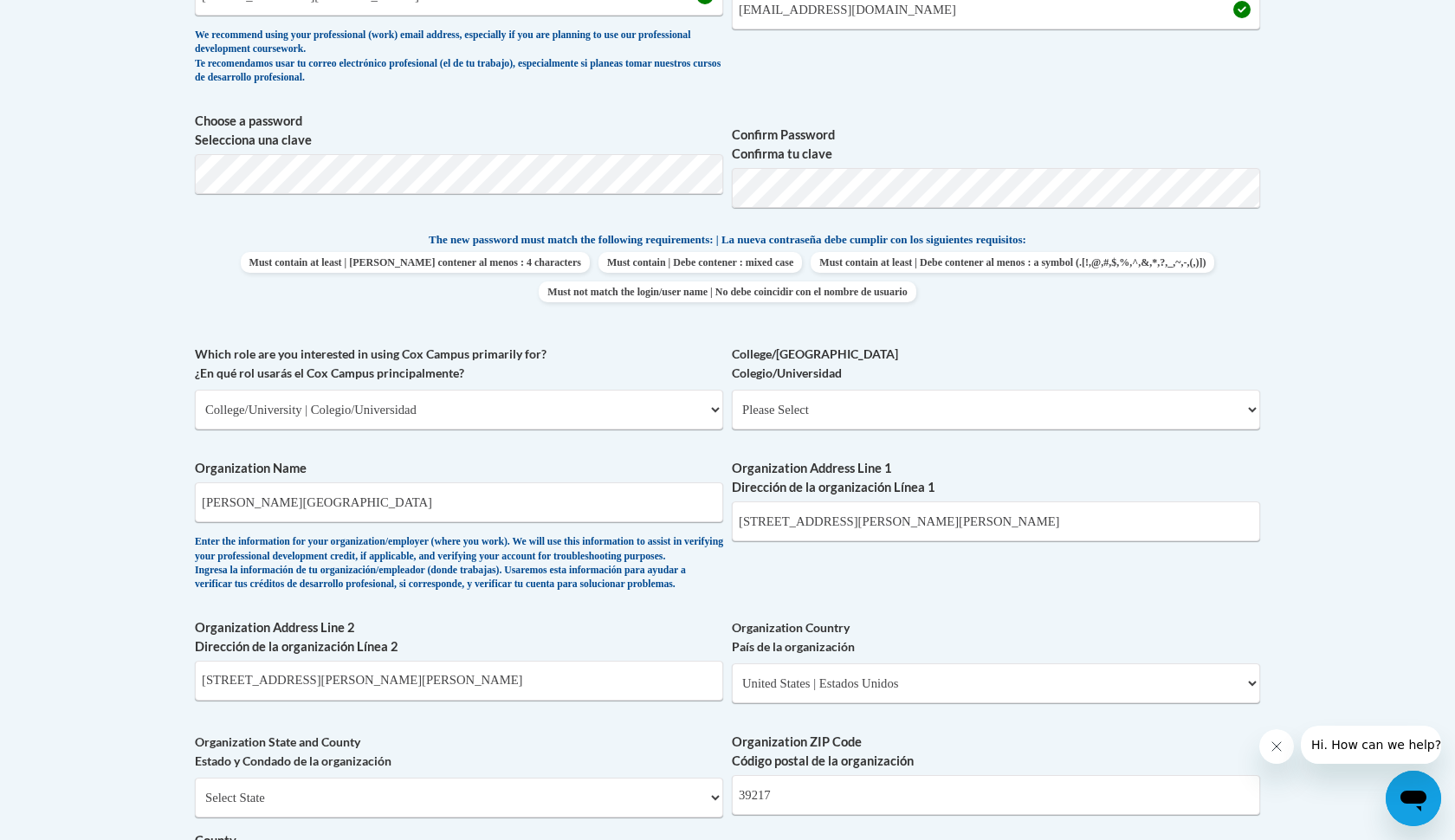
scroll to position [726, 0]
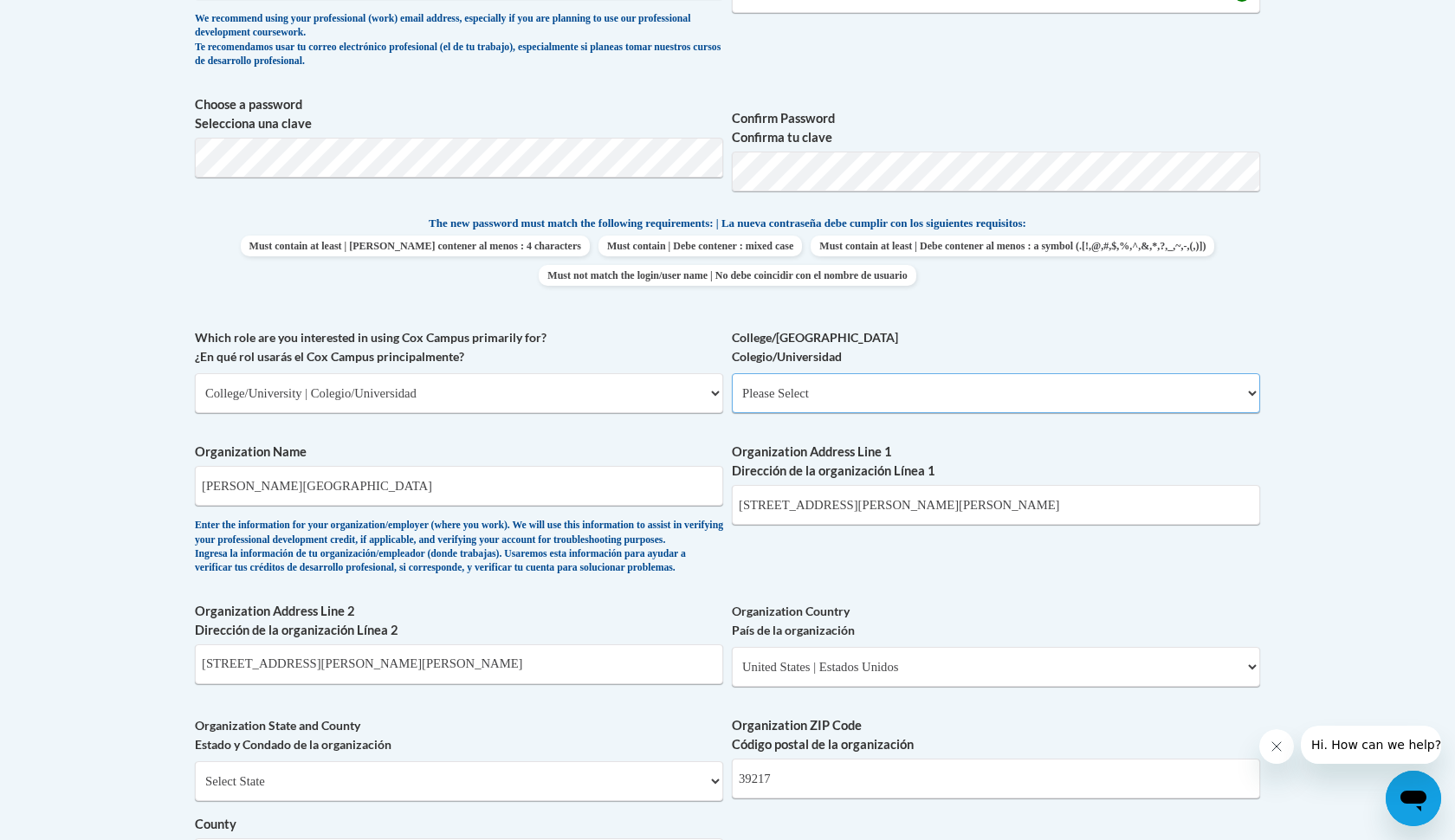
select select "99b32b07-cffc-426c-8bf6-0cd77760d84b"
select select "null"
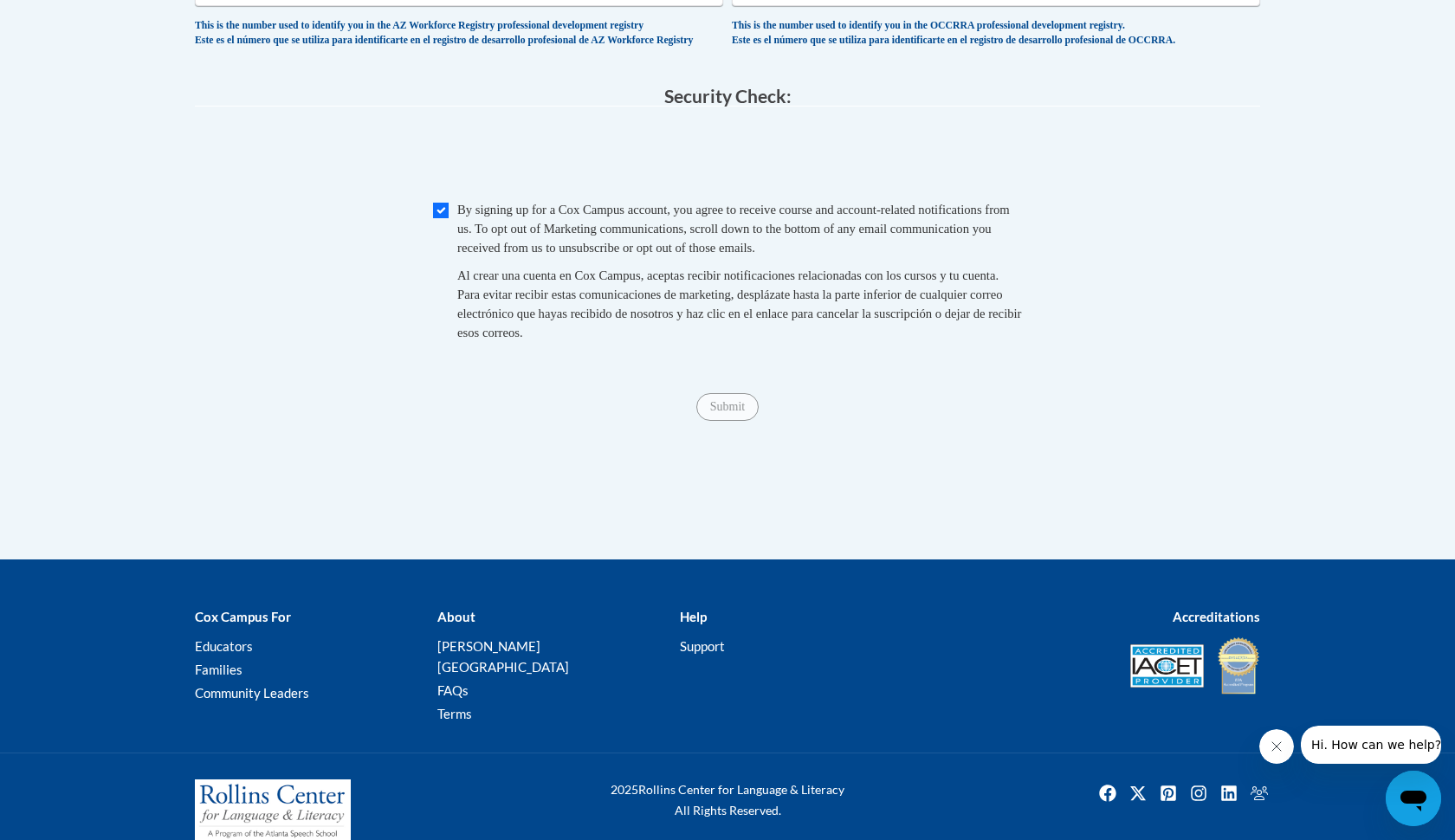
scroll to position [1644, 0]
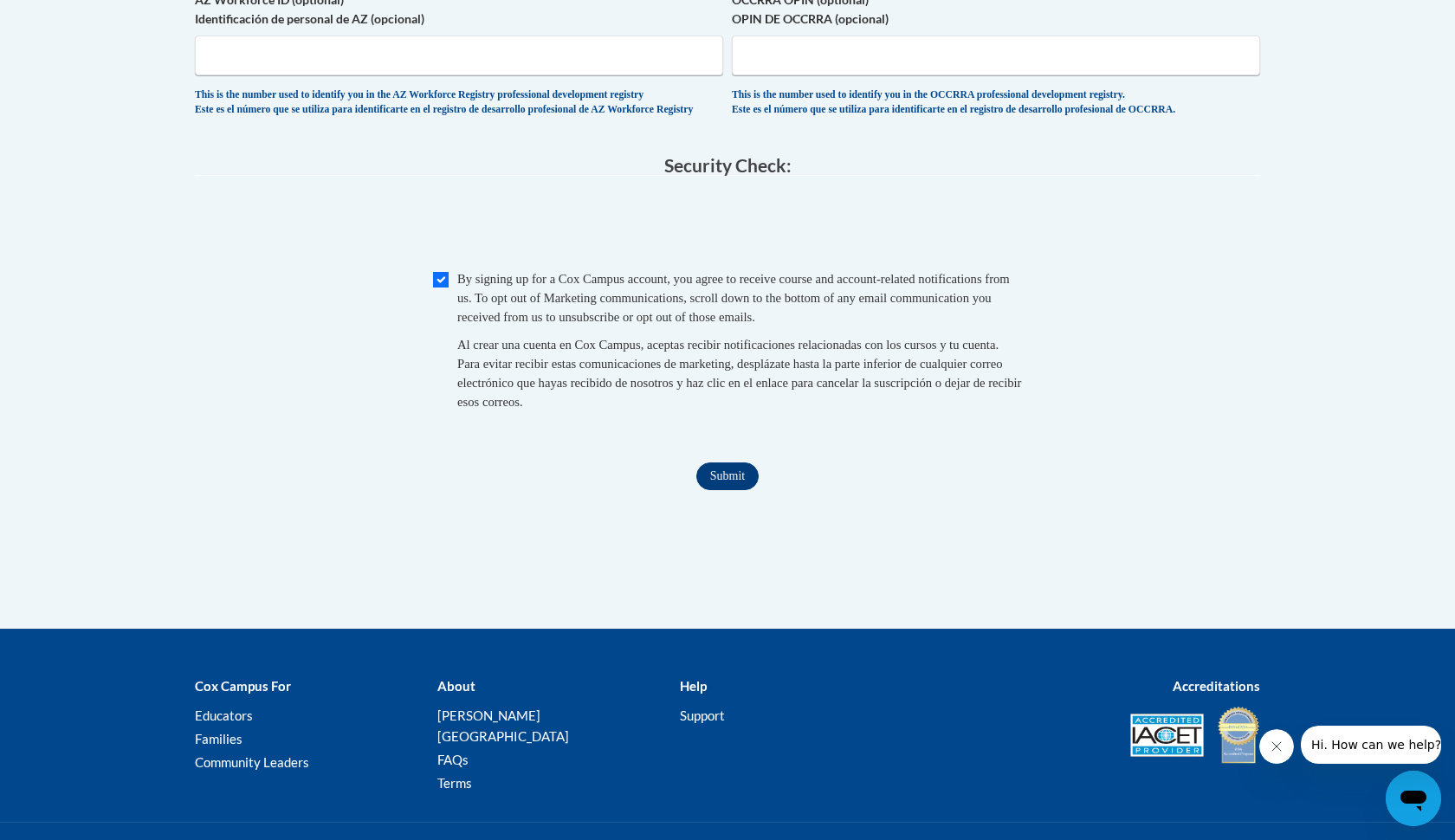
click at [709, 481] on input "Submit" at bounding box center [728, 476] width 62 height 28
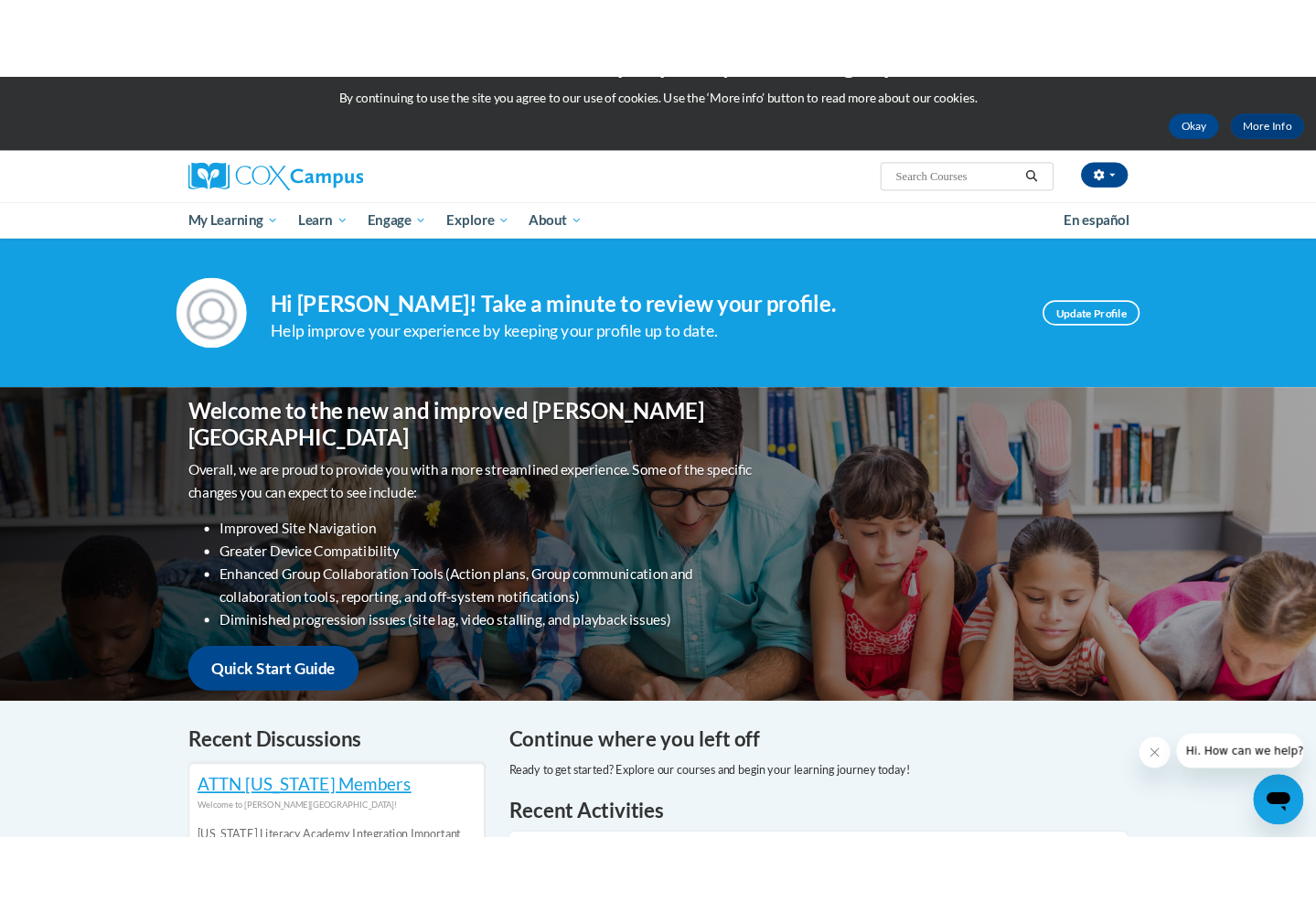
scroll to position [42, 0]
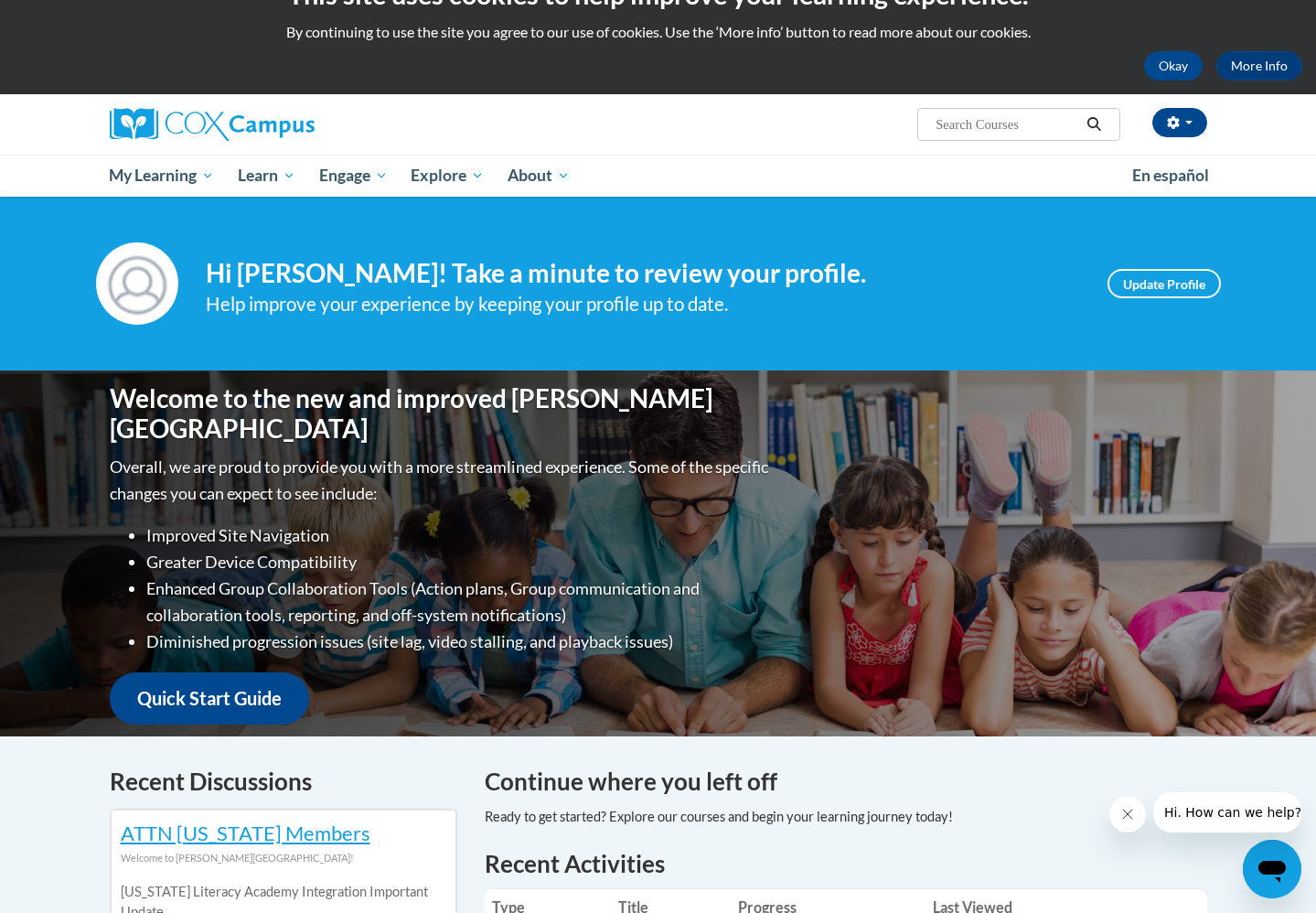
click at [122, 87] on div "This site uses cookies to help improve your learning experience. By continuing …" at bounding box center [658, 26] width 1316 height 136
